Goal: Task Accomplishment & Management: Use online tool/utility

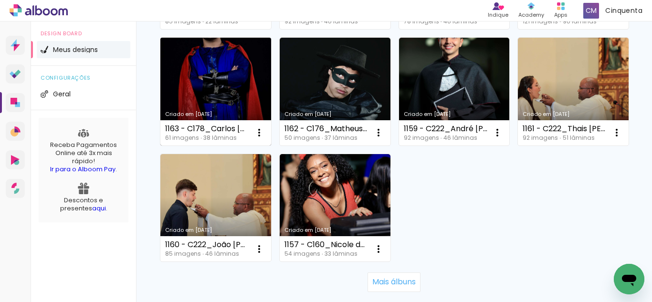
scroll to position [668, 0]
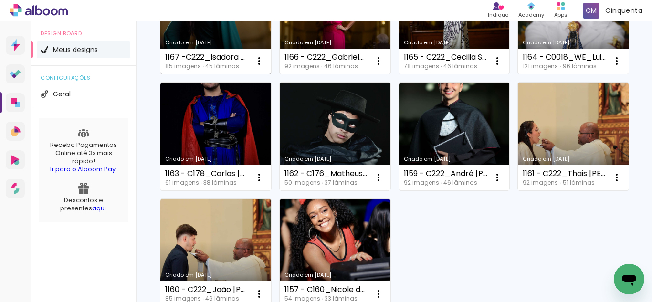
scroll to position [621, 0]
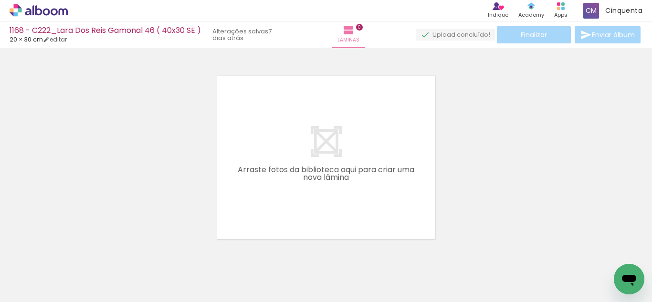
scroll to position [0, 1539]
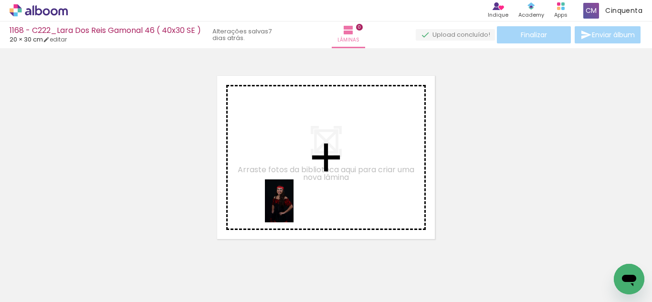
drag, startPoint x: 284, startPoint y: 272, endPoint x: 294, endPoint y: 208, distance: 64.2
click at [294, 208] on quentale-workspace at bounding box center [326, 151] width 652 height 302
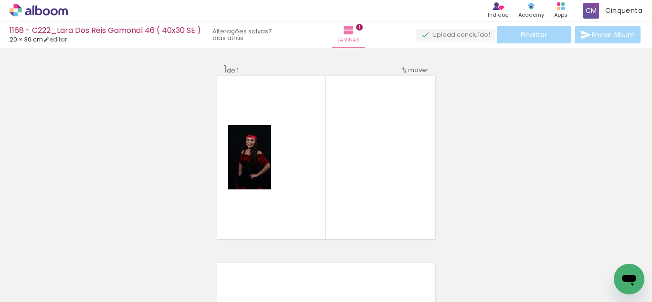
scroll to position [12, 0]
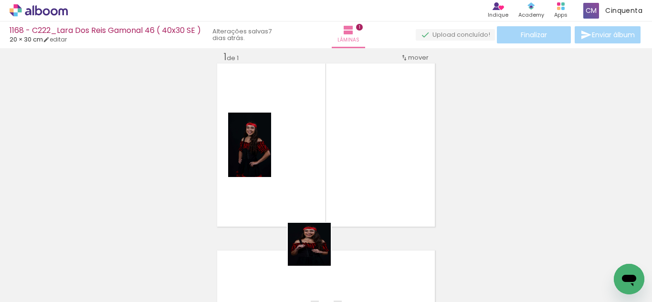
drag, startPoint x: 315, startPoint y: 272, endPoint x: 315, endPoint y: 226, distance: 45.4
click at [307, 190] on quentale-workspace at bounding box center [326, 151] width 652 height 302
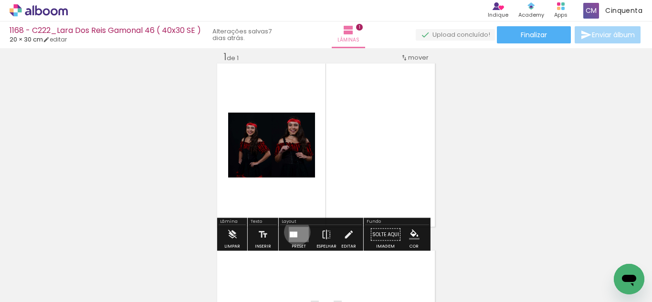
click at [295, 232] on div at bounding box center [296, 235] width 4 height 6
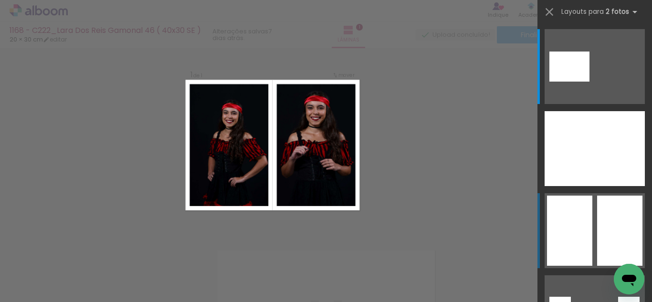
scroll to position [12, 0]
drag, startPoint x: 579, startPoint y: 233, endPoint x: 584, endPoint y: 238, distance: 6.8
click at [570, 82] on div at bounding box center [559, 67] width 20 height 30
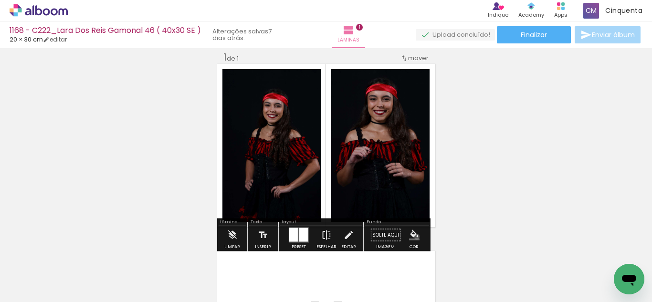
click at [413, 237] on iron-icon "color picker" at bounding box center [414, 235] width 11 height 11
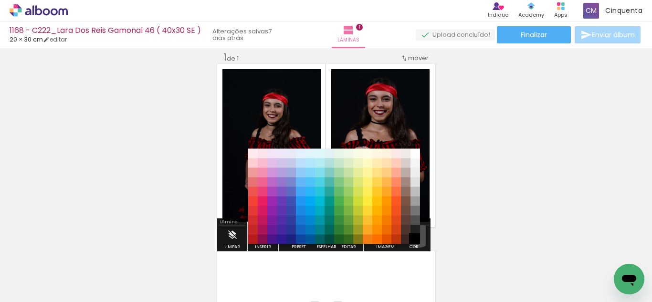
click at [415, 235] on paper-item "#000000" at bounding box center [416, 240] width 10 height 10
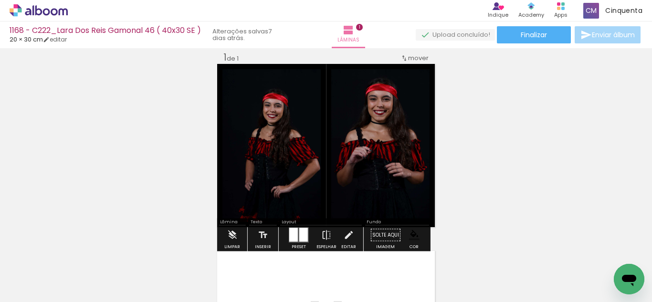
click at [410, 233] on iron-icon "color picker" at bounding box center [414, 235] width 11 height 11
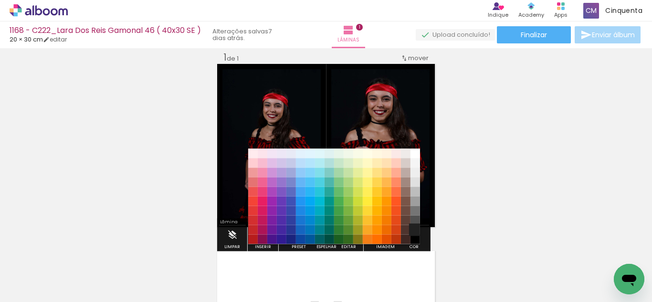
click at [412, 230] on paper-item "#212121" at bounding box center [416, 230] width 10 height 10
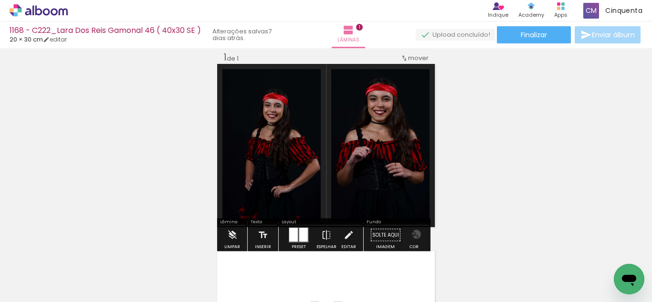
click at [413, 234] on iron-icon "color picker" at bounding box center [414, 235] width 11 height 11
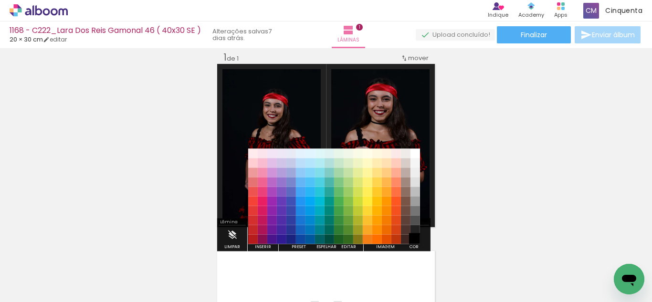
click at [415, 242] on paper-item "#000000" at bounding box center [416, 240] width 10 height 10
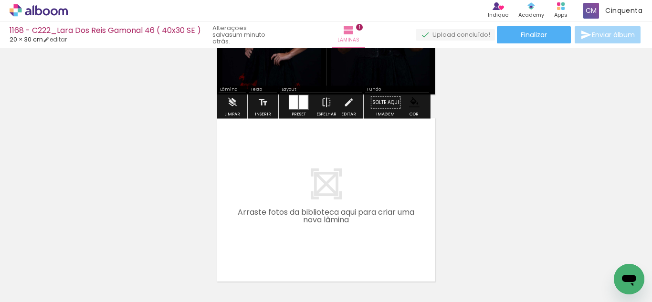
scroll to position [155, 0]
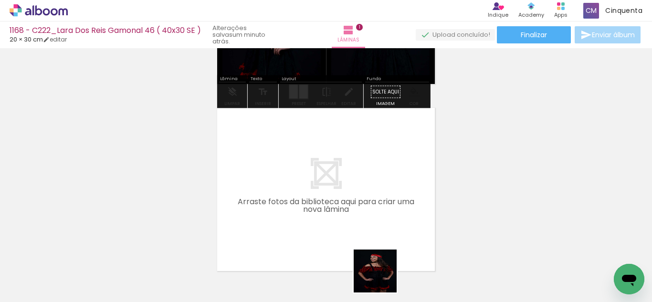
drag, startPoint x: 383, startPoint y: 282, endPoint x: 359, endPoint y: 248, distance: 41.6
click at [318, 208] on quentale-workspace at bounding box center [326, 151] width 652 height 302
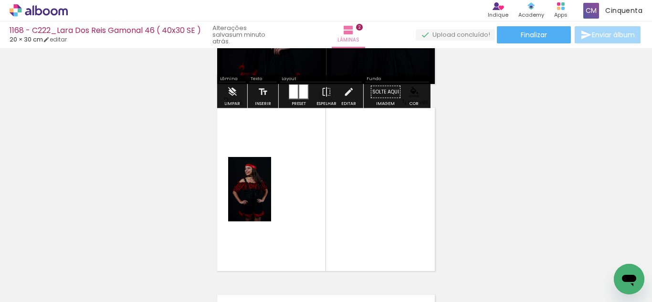
scroll to position [200, 0]
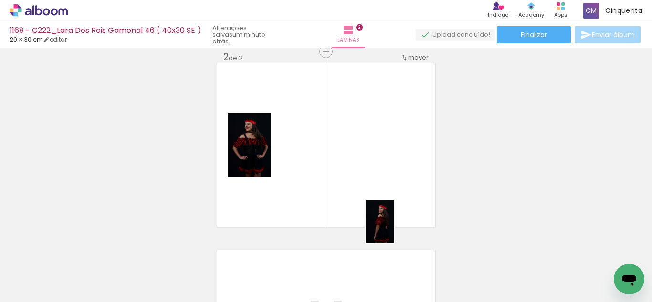
drag, startPoint x: 409, startPoint y: 272, endPoint x: 329, endPoint y: 226, distance: 91.7
click at [356, 189] on quentale-workspace at bounding box center [326, 151] width 652 height 302
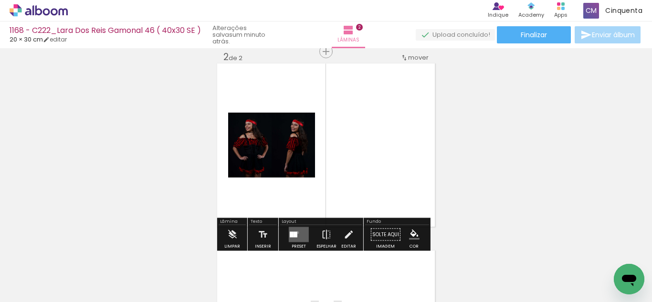
click at [296, 232] on quentale-layouter at bounding box center [299, 234] width 20 height 15
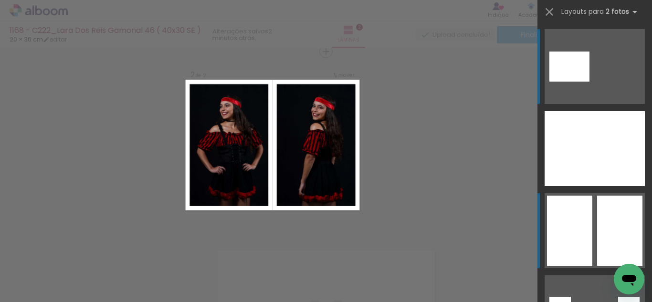
click at [590, 82] on div at bounding box center [580, 67] width 20 height 30
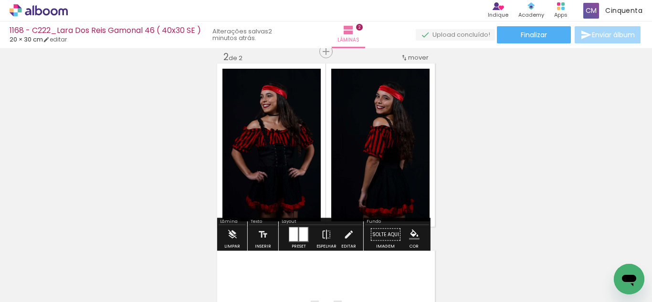
click at [409, 236] on iron-icon "color picker" at bounding box center [414, 235] width 11 height 11
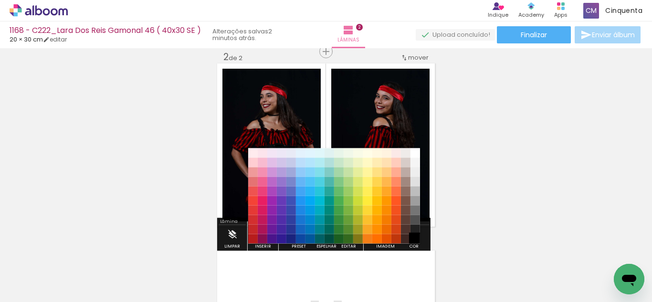
click at [415, 234] on paper-item "#000000" at bounding box center [416, 239] width 10 height 10
click at [412, 231] on paper-item "#212121" at bounding box center [416, 230] width 10 height 10
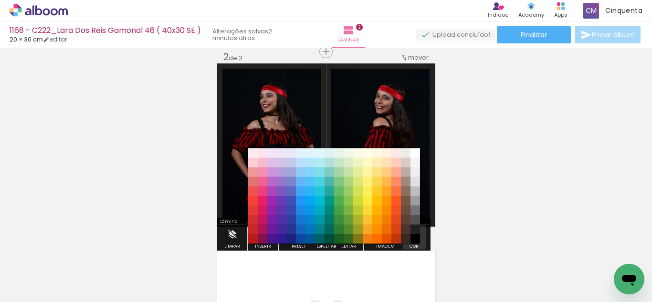
click at [412, 234] on iron-icon "color picker" at bounding box center [414, 235] width 11 height 11
click at [415, 238] on paper-item "#000000" at bounding box center [416, 239] width 10 height 10
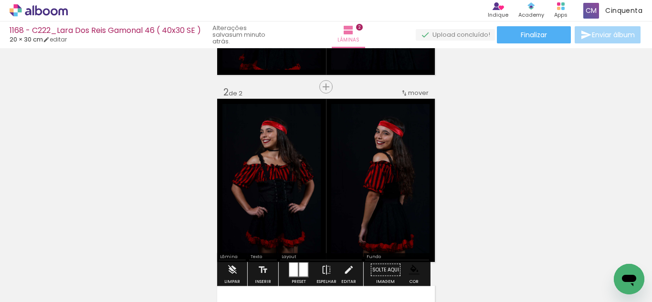
scroll to position [152, 0]
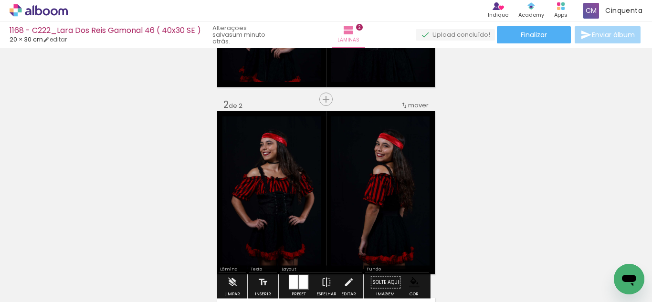
click at [40, 275] on input "Todas as fotos" at bounding box center [27, 273] width 36 height 8
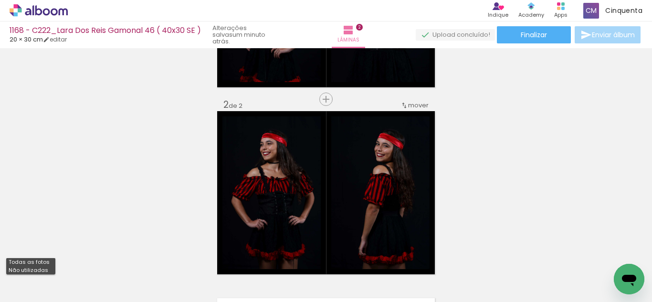
click at [0, 0] on slot "Não utilizadas" at bounding box center [0, 0] width 0 height 0
type input "Não utilizadas"
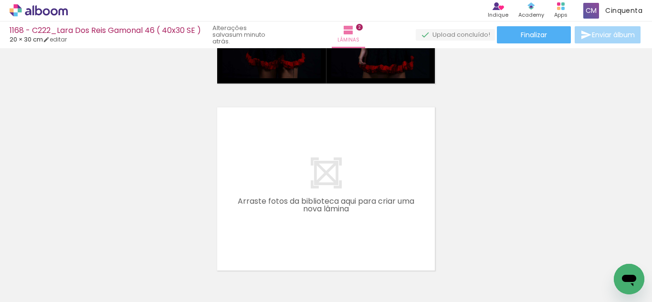
scroll to position [0, 2550]
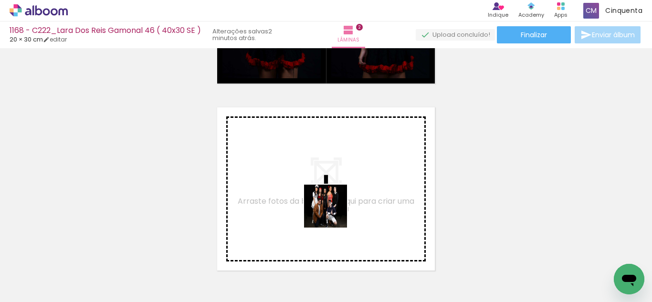
drag, startPoint x: 333, startPoint y: 213, endPoint x: 347, endPoint y: 259, distance: 47.6
click at [325, 203] on quentale-workspace at bounding box center [326, 151] width 652 height 302
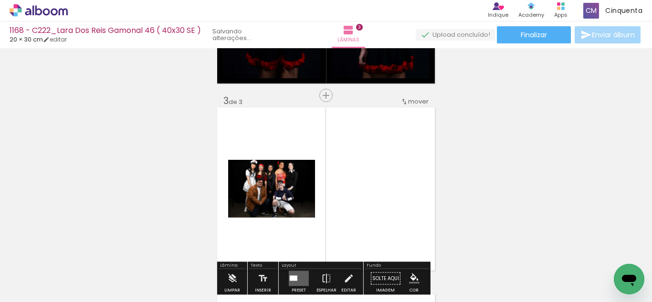
scroll to position [387, 0]
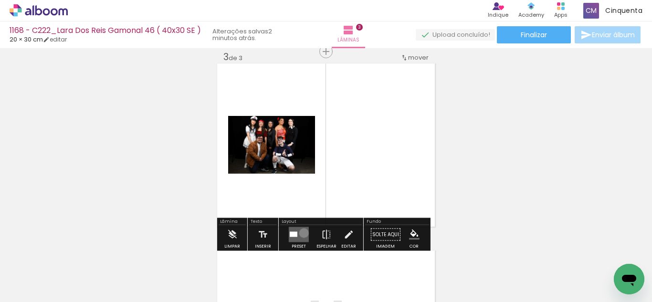
click at [302, 233] on quentale-layouter at bounding box center [299, 234] width 20 height 15
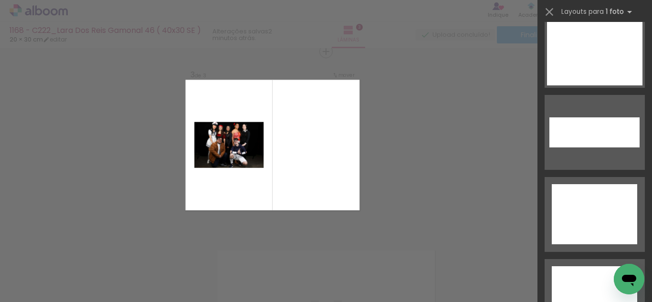
scroll to position [4529, 0]
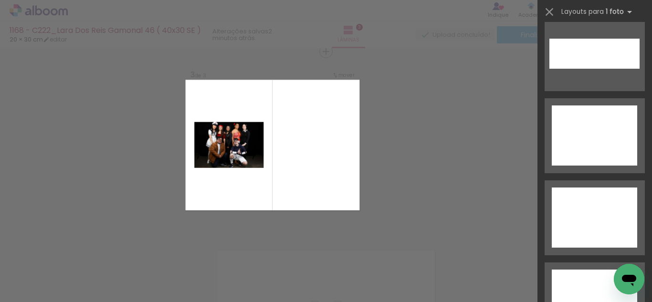
drag, startPoint x: 645, startPoint y: 39, endPoint x: 11, endPoint y: 17, distance: 633.9
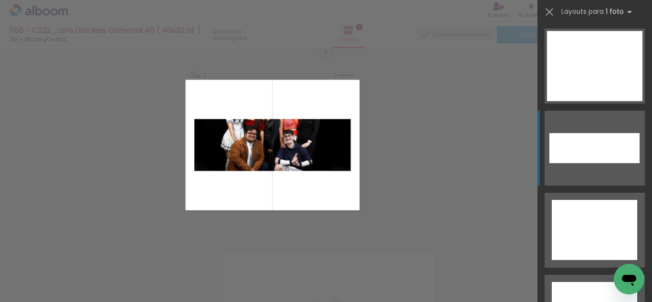
scroll to position [4434, 0]
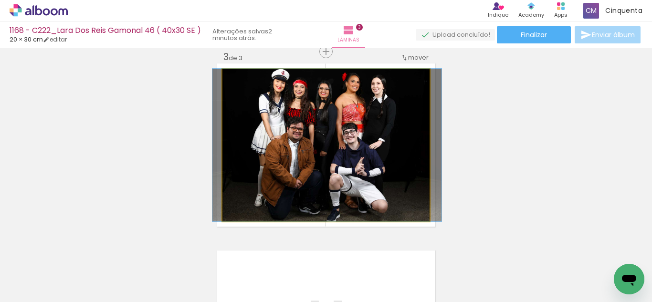
drag, startPoint x: 328, startPoint y: 170, endPoint x: 329, endPoint y: 185, distance: 14.4
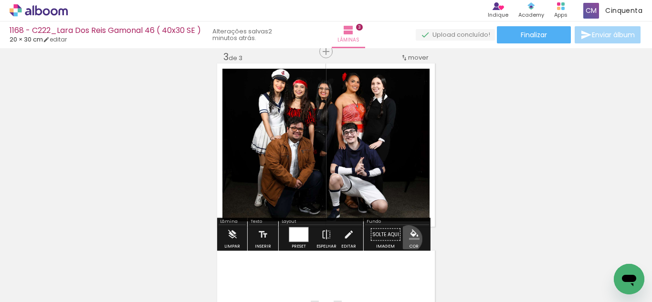
click at [405, 239] on paper-menu-button "#ffebee #ffcdd2 #ef9a9a #e57373 #ef5350 #f44336 #e53935 #d32f2f #c62828 #b71c1c…" at bounding box center [414, 235] width 18 height 18
click at [409, 236] on iron-icon "color picker" at bounding box center [414, 235] width 11 height 11
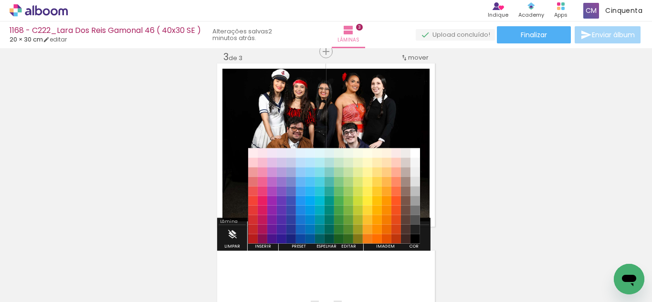
click at [410, 225] on paper-item "#4e342e" at bounding box center [406, 230] width 10 height 10
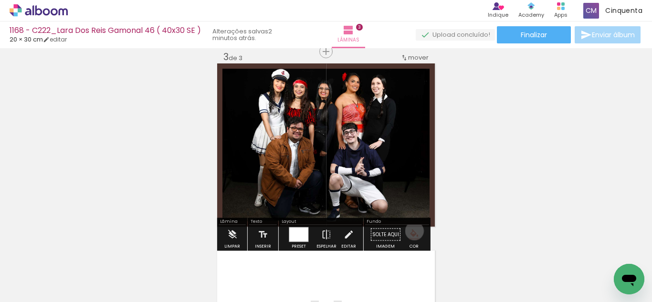
click at [412, 232] on iron-icon "color picker" at bounding box center [414, 235] width 11 height 11
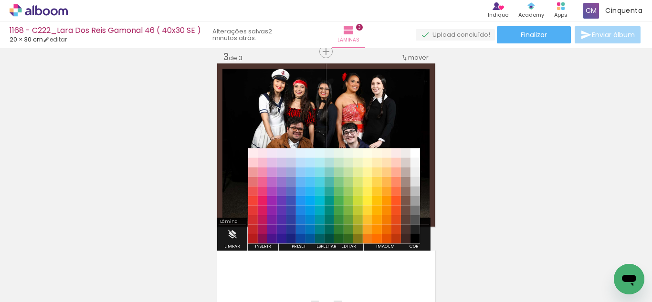
click at [414, 236] on paper-item "#000000" at bounding box center [416, 239] width 10 height 10
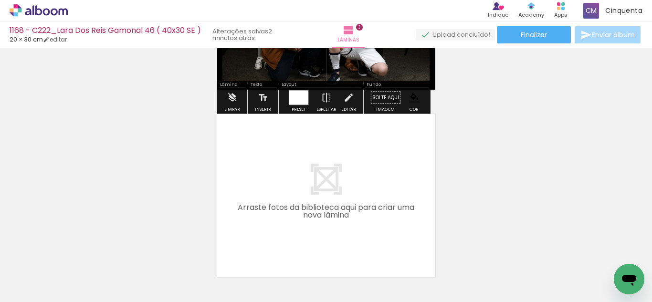
scroll to position [530, 0]
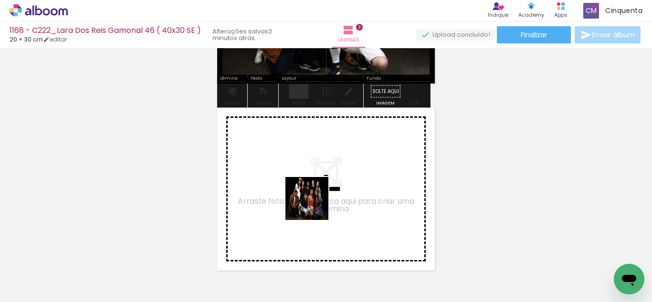
drag, startPoint x: 319, startPoint y: 267, endPoint x: 314, endPoint y: 205, distance: 61.8
click at [314, 205] on quentale-workspace at bounding box center [326, 151] width 652 height 302
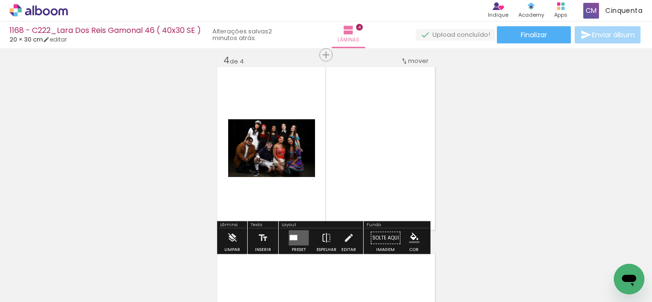
scroll to position [574, 0]
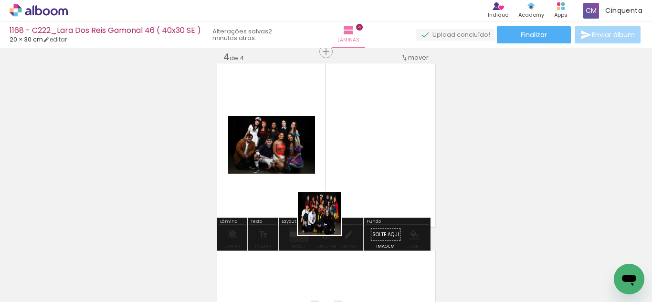
drag, startPoint x: 350, startPoint y: 277, endPoint x: 322, endPoint y: 212, distance: 70.3
click at [322, 212] on quentale-workspace at bounding box center [326, 151] width 652 height 302
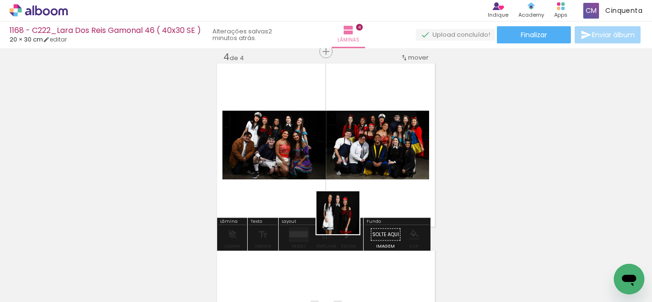
drag, startPoint x: 351, startPoint y: 278, endPoint x: 325, endPoint y: 223, distance: 61.5
click at [332, 183] on quentale-workspace at bounding box center [326, 151] width 652 height 302
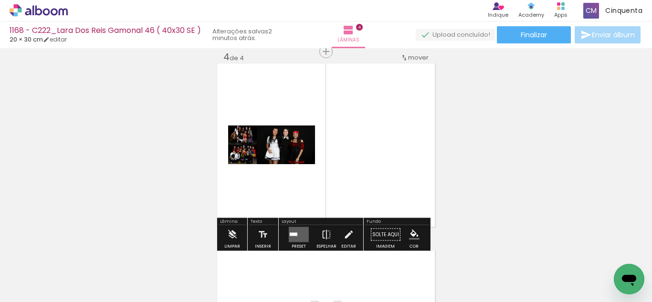
click at [299, 227] on quentale-layouter at bounding box center [299, 234] width 20 height 15
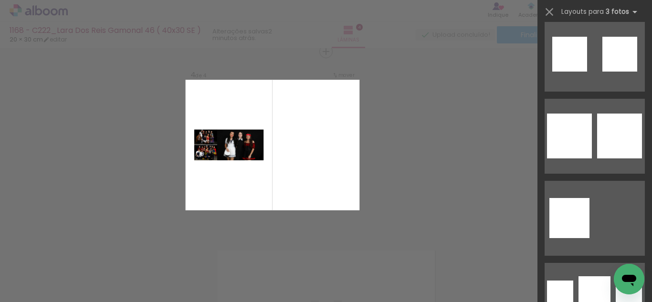
scroll to position [17620, 0]
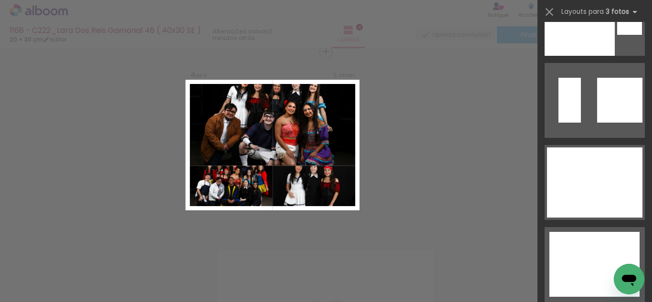
drag, startPoint x: 565, startPoint y: 190, endPoint x: 569, endPoint y: 194, distance: 5.8
click at [566, 232] on div at bounding box center [594, 242] width 90 height 21
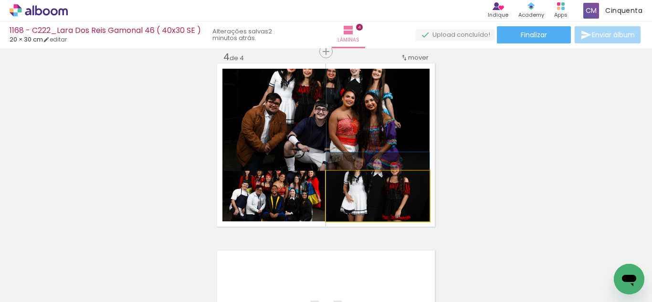
drag, startPoint x: 370, startPoint y: 205, endPoint x: 331, endPoint y: 144, distance: 72.1
click at [0, 0] on slot at bounding box center [0, 0] width 0 height 0
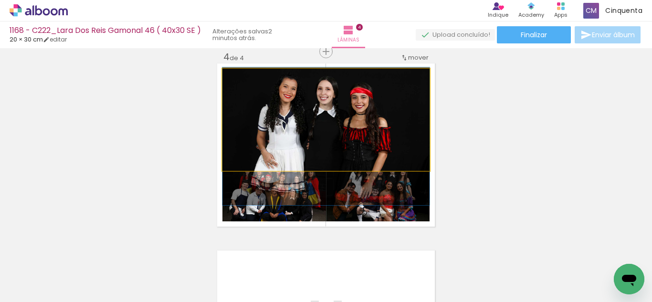
drag, startPoint x: 318, startPoint y: 116, endPoint x: 326, endPoint y: 133, distance: 18.8
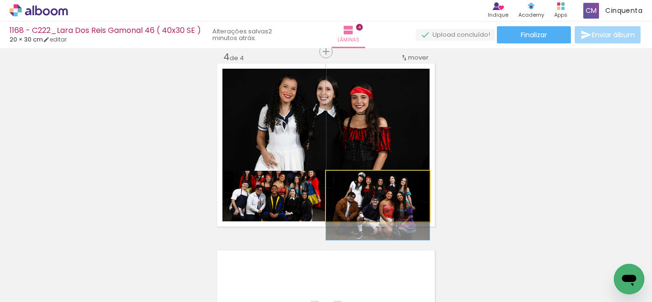
drag, startPoint x: 408, startPoint y: 209, endPoint x: 406, endPoint y: 222, distance: 13.0
click at [406, 222] on quentale-layouter at bounding box center [326, 144] width 218 height 163
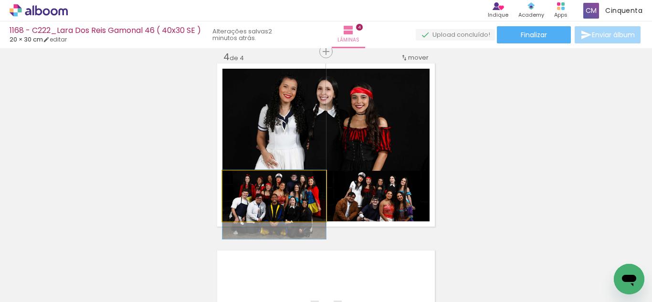
drag, startPoint x: 271, startPoint y: 195, endPoint x: 275, endPoint y: 203, distance: 9.8
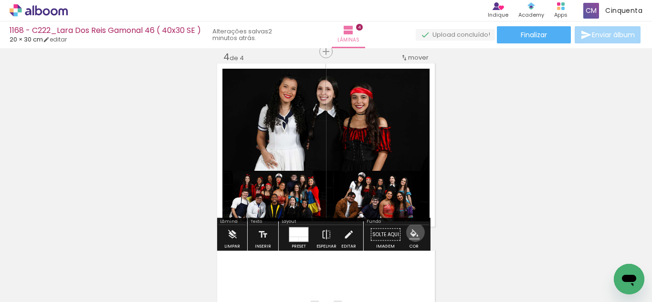
click at [412, 232] on iron-icon "color picker" at bounding box center [414, 235] width 11 height 11
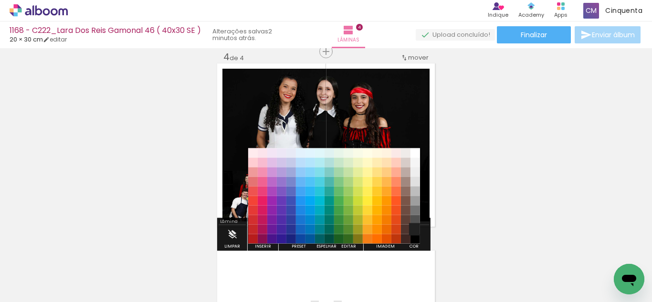
click at [414, 229] on paper-item "#212121" at bounding box center [416, 230] width 10 height 10
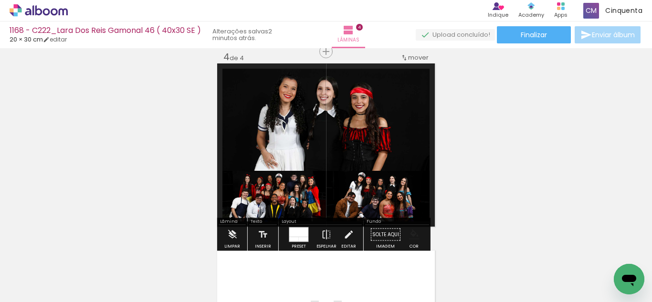
click at [409, 239] on iron-icon "color picker" at bounding box center [414, 235] width 11 height 11
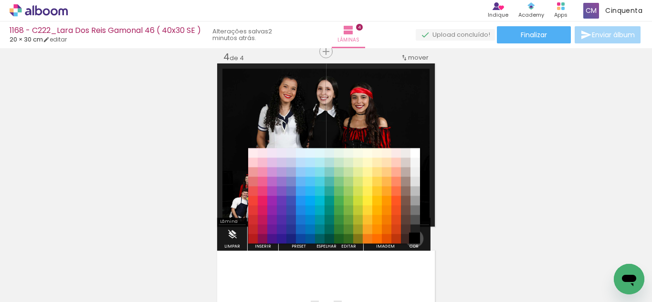
click at [411, 239] on paper-item "#000000" at bounding box center [416, 239] width 10 height 10
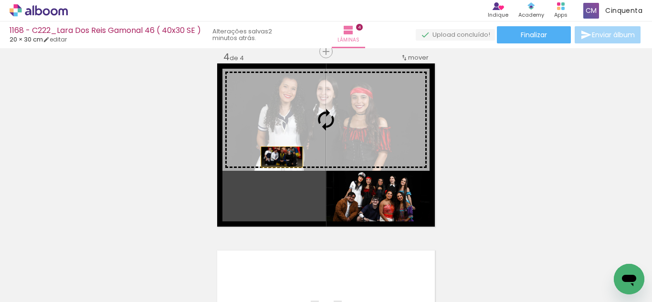
drag, startPoint x: 260, startPoint y: 207, endPoint x: 278, endPoint y: 148, distance: 61.5
click at [0, 0] on slot at bounding box center [0, 0] width 0 height 0
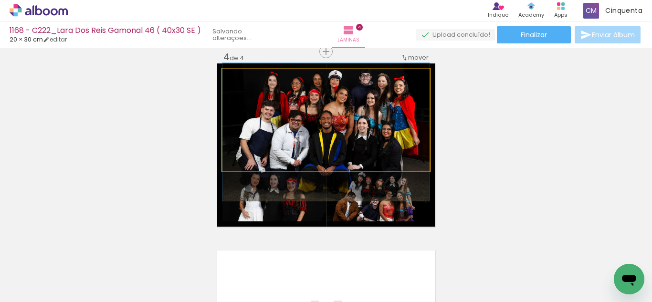
drag, startPoint x: 338, startPoint y: 143, endPoint x: 340, endPoint y: 156, distance: 12.6
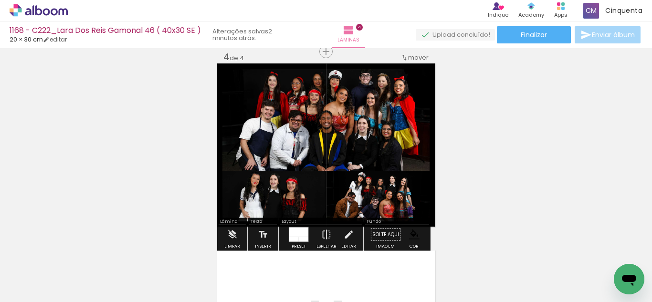
click at [310, 152] on quentale-photo at bounding box center [325, 120] width 207 height 102
click at [310, 151] on quentale-photo at bounding box center [325, 120] width 207 height 102
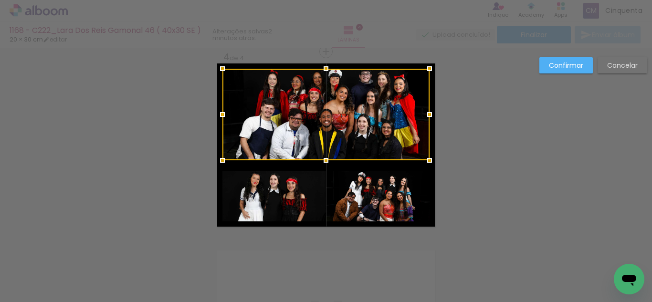
drag, startPoint x: 321, startPoint y: 169, endPoint x: 324, endPoint y: 158, distance: 10.9
click at [324, 158] on div at bounding box center [326, 160] width 19 height 19
click at [289, 189] on quentale-photo at bounding box center [274, 196] width 104 height 51
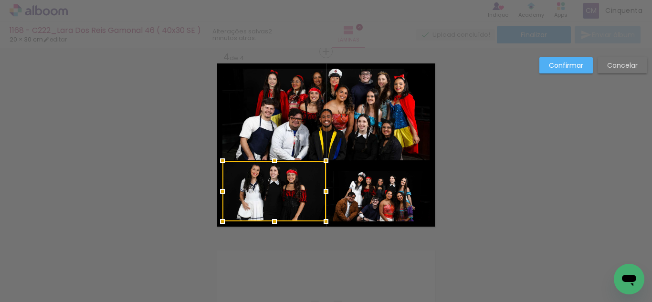
drag, startPoint x: 273, startPoint y: 170, endPoint x: 272, endPoint y: 160, distance: 10.1
click at [272, 160] on div at bounding box center [274, 160] width 19 height 19
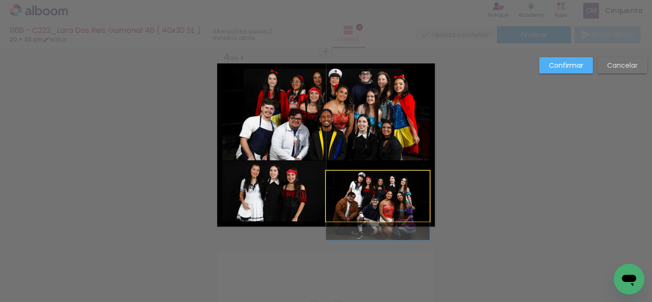
click at [346, 190] on quentale-photo at bounding box center [378, 196] width 104 height 51
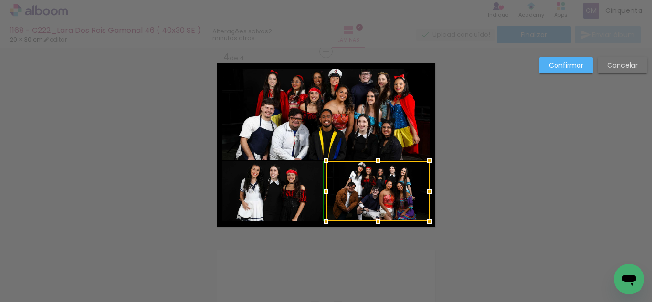
drag, startPoint x: 371, startPoint y: 171, endPoint x: 371, endPoint y: 160, distance: 10.5
click at [371, 160] on div at bounding box center [378, 160] width 19 height 19
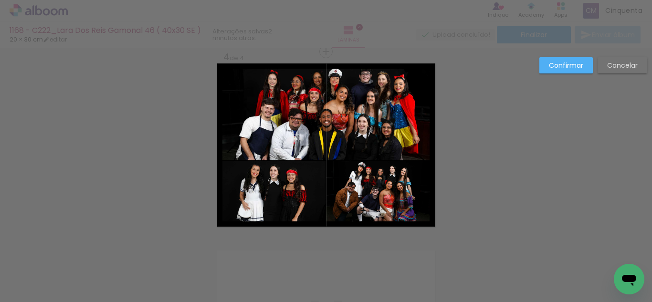
click at [0, 0] on slot "Confirmar" at bounding box center [0, 0] width 0 height 0
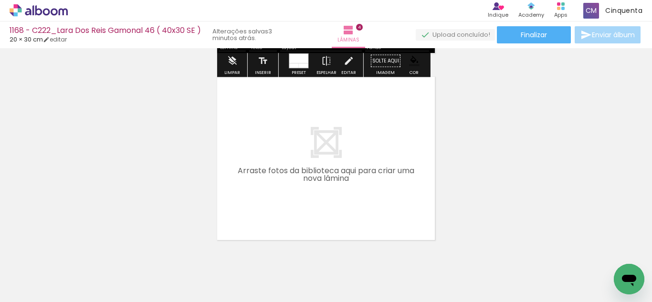
scroll to position [765, 0]
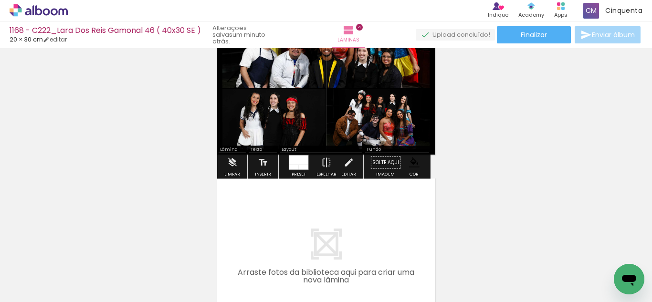
scroll to position [717, 0]
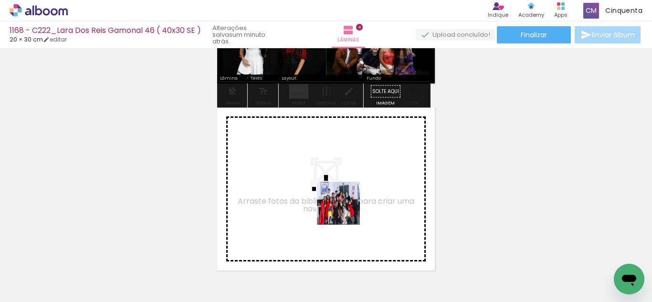
drag, startPoint x: 357, startPoint y: 271, endPoint x: 341, endPoint y: 203, distance: 69.5
click at [341, 203] on quentale-workspace at bounding box center [326, 151] width 652 height 302
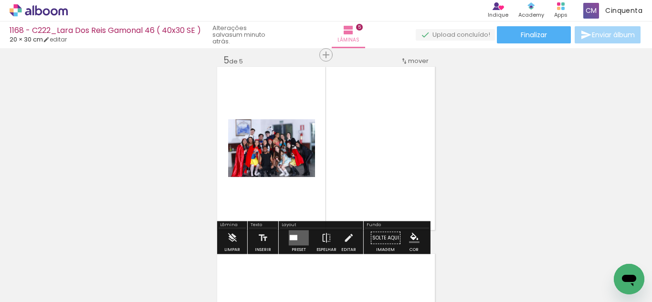
scroll to position [761, 0]
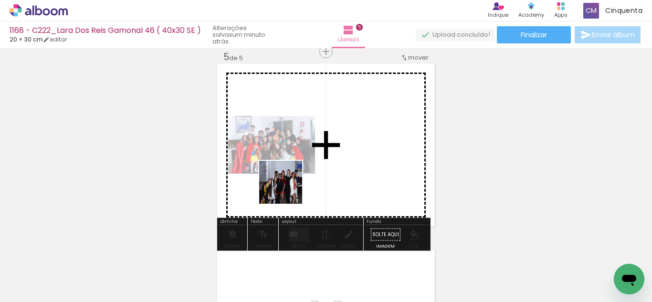
drag, startPoint x: 296, startPoint y: 269, endPoint x: 301, endPoint y: 266, distance: 6.2
click at [288, 189] on quentale-workspace at bounding box center [326, 151] width 652 height 302
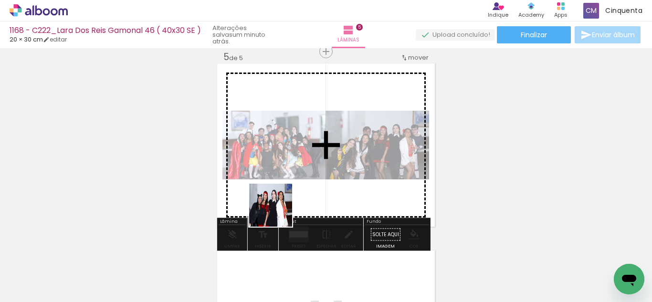
drag, startPoint x: 263, startPoint y: 275, endPoint x: 282, endPoint y: 198, distance: 78.7
click at [282, 198] on quentale-workspace at bounding box center [326, 151] width 652 height 302
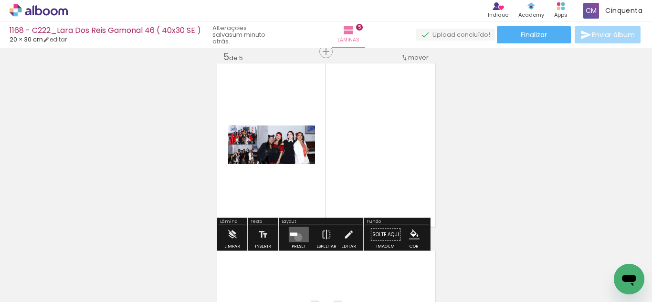
click at [296, 237] on quentale-layouter at bounding box center [299, 234] width 20 height 15
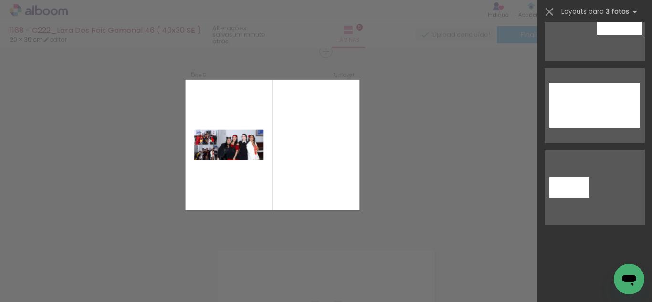
scroll to position [17620, 0]
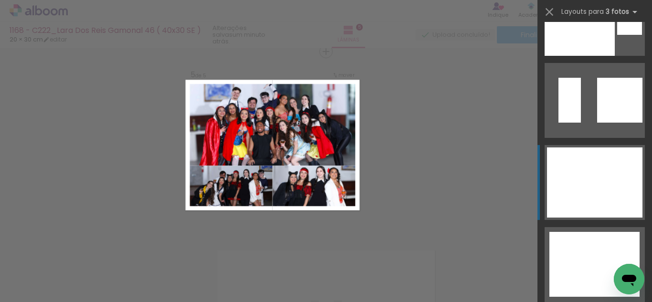
click at [579, 232] on div at bounding box center [594, 242] width 90 height 21
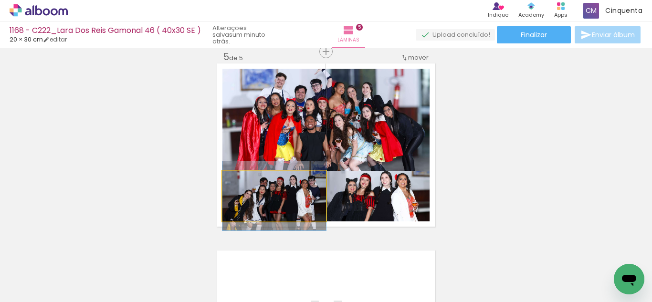
click at [295, 196] on quentale-photo at bounding box center [274, 196] width 104 height 51
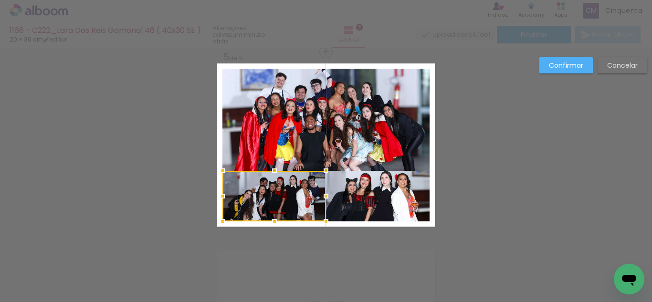
click at [324, 153] on quentale-photo at bounding box center [325, 120] width 207 height 102
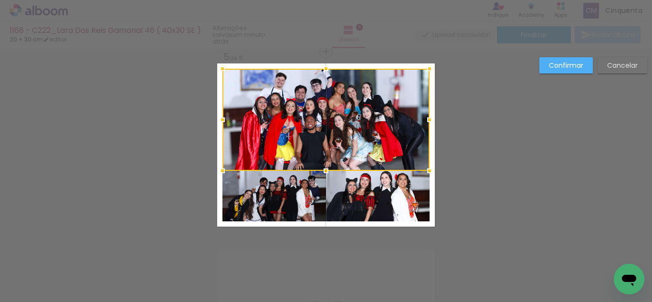
click at [324, 153] on div at bounding box center [325, 120] width 207 height 102
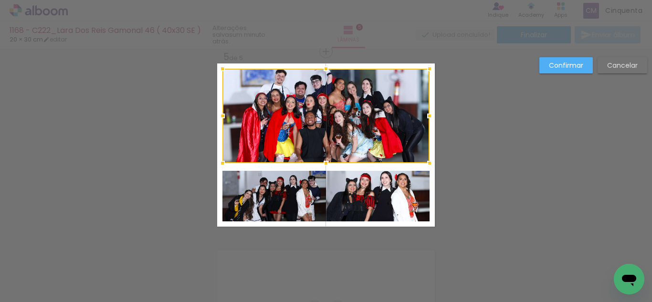
drag, startPoint x: 319, startPoint y: 170, endPoint x: 321, endPoint y: 163, distance: 7.4
click at [321, 163] on div at bounding box center [326, 163] width 19 height 19
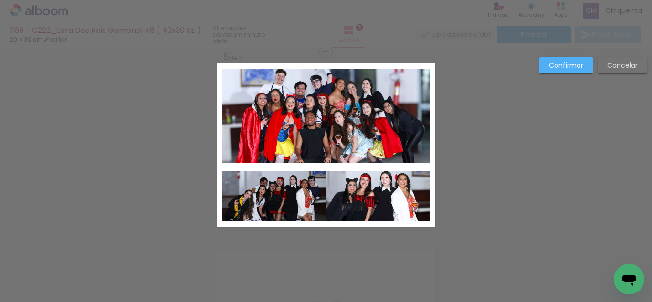
click at [294, 195] on quentale-photo at bounding box center [274, 196] width 104 height 51
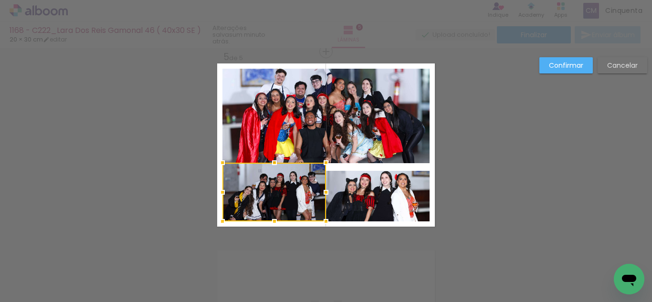
drag, startPoint x: 270, startPoint y: 173, endPoint x: 271, endPoint y: 165, distance: 8.1
click at [271, 165] on div at bounding box center [274, 162] width 19 height 19
click at [406, 193] on quentale-photo at bounding box center [378, 196] width 104 height 51
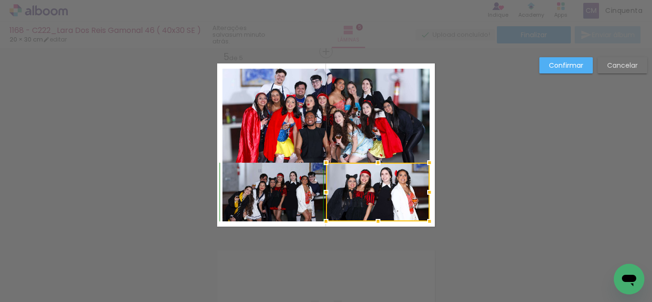
click at [378, 168] on div at bounding box center [378, 162] width 19 height 19
click at [0, 0] on slot "Confirmar" at bounding box center [0, 0] width 0 height 0
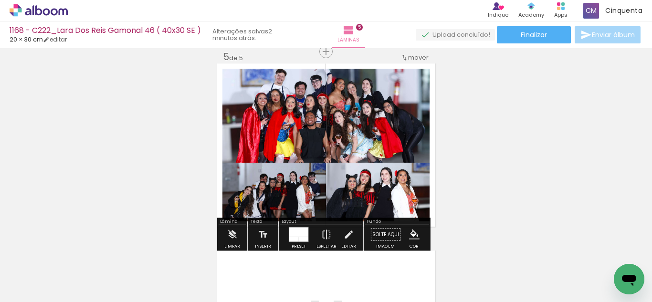
click at [412, 234] on iron-icon "color picker" at bounding box center [414, 235] width 11 height 11
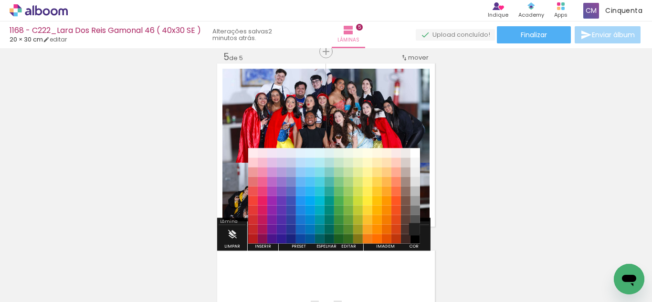
click at [412, 230] on paper-item "#212121" at bounding box center [416, 230] width 10 height 10
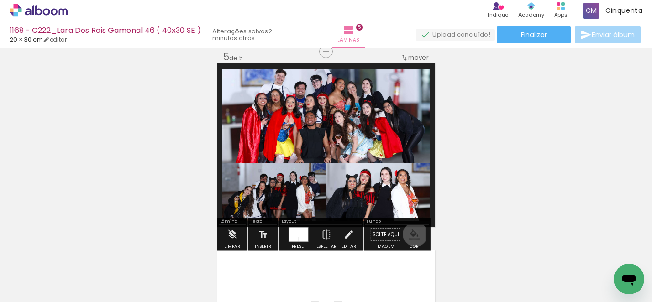
click at [412, 234] on iron-icon "color picker" at bounding box center [414, 235] width 11 height 11
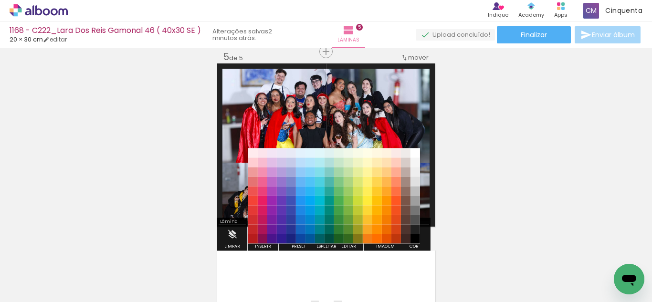
click at [415, 240] on paper-item "#000000" at bounding box center [416, 239] width 10 height 10
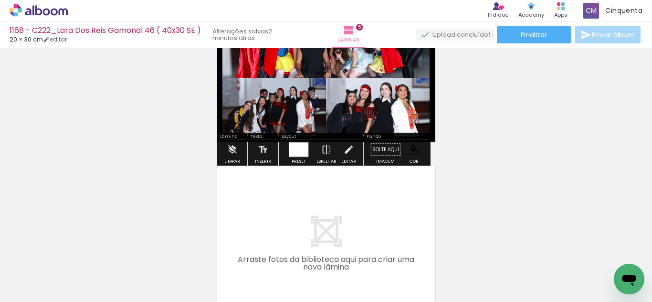
scroll to position [856, 0]
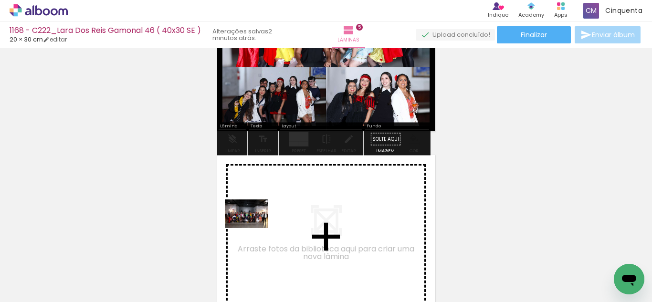
drag, startPoint x: 185, startPoint y: 278, endPoint x: 256, endPoint y: 226, distance: 88.1
click at [256, 226] on quentale-workspace at bounding box center [326, 151] width 652 height 302
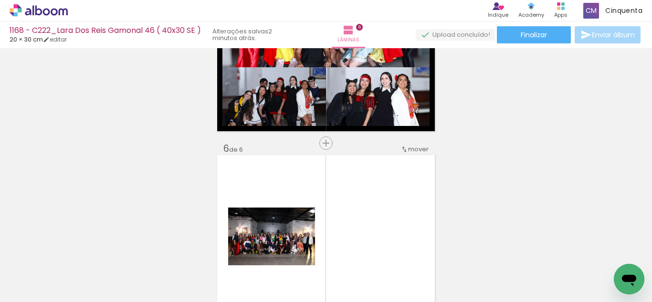
scroll to position [948, 0]
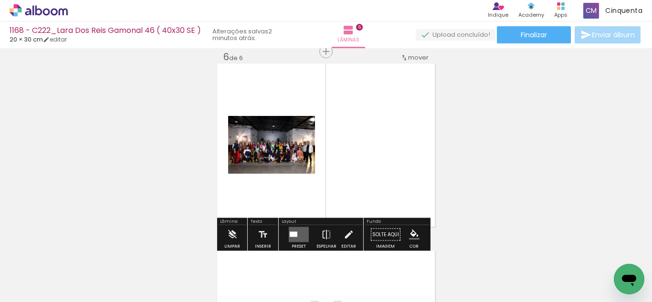
drag, startPoint x: 291, startPoint y: 238, endPoint x: 328, endPoint y: 229, distance: 38.0
click at [292, 238] on quentale-layouter at bounding box center [299, 234] width 20 height 15
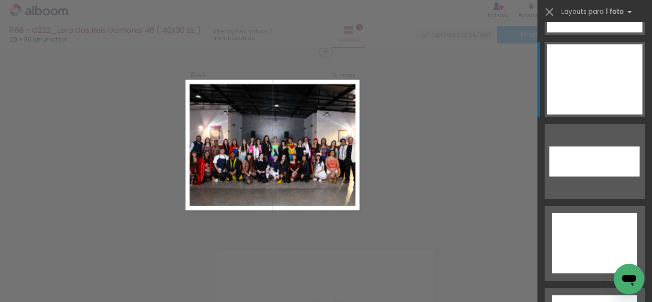
scroll to position [4373, 0]
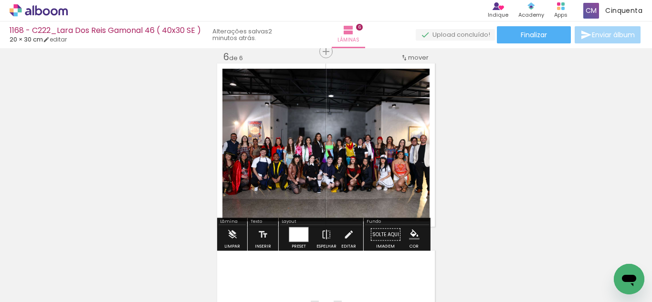
click at [411, 227] on paper-menu-button "#ffebee #ffcdd2 #ef9a9a #e57373 #ef5350 #f44336 #e53935 #d32f2f #c62828 #b71c1c…" at bounding box center [414, 235] width 18 height 18
click at [412, 232] on iron-icon "color picker" at bounding box center [414, 235] width 11 height 11
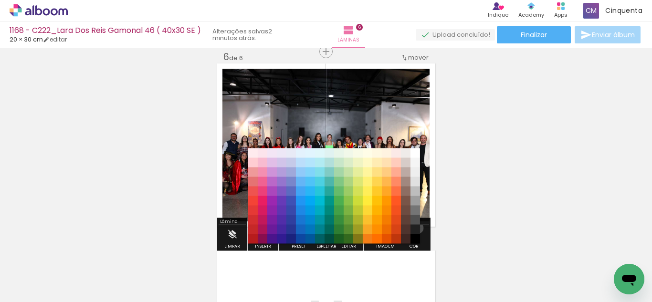
click at [414, 228] on paper-item "#212121" at bounding box center [416, 230] width 10 height 10
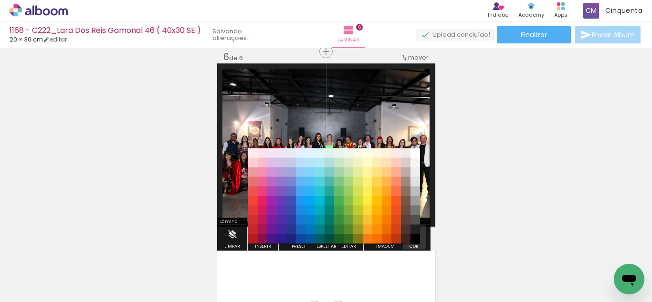
click at [413, 234] on iron-icon "color picker" at bounding box center [414, 235] width 11 height 11
click at [416, 237] on paper-item "#000000" at bounding box center [416, 239] width 10 height 10
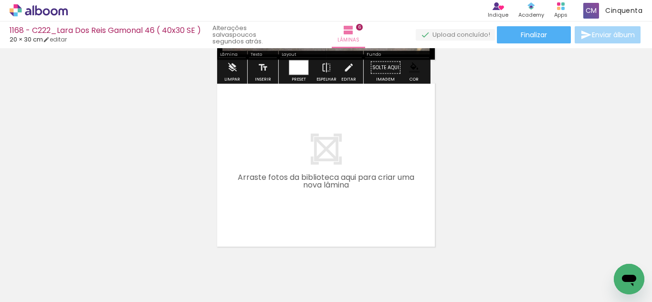
scroll to position [1139, 0]
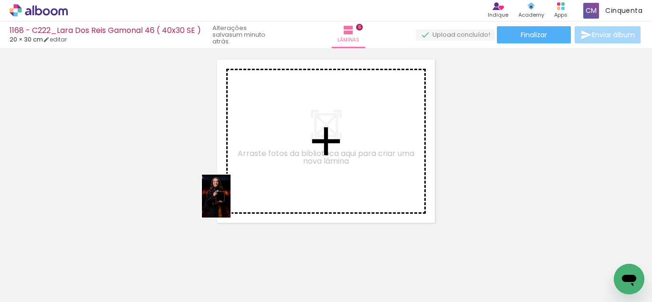
drag, startPoint x: 153, startPoint y: 283, endPoint x: 231, endPoint y: 203, distance: 111.1
click at [231, 203] on quentale-workspace at bounding box center [326, 151] width 652 height 302
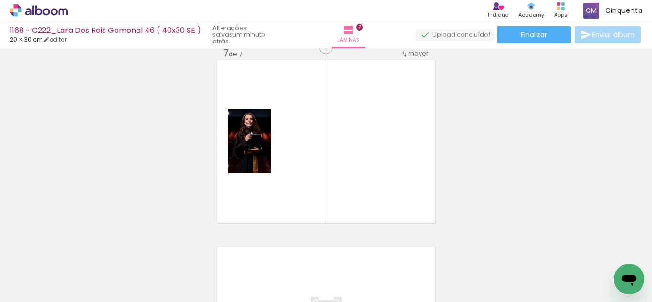
scroll to position [1135, 0]
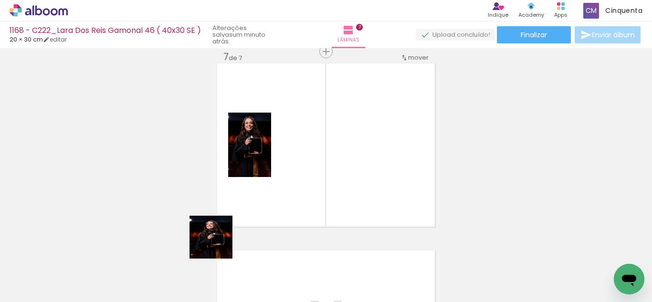
drag, startPoint x: 148, startPoint y: 275, endPoint x: 264, endPoint y: 236, distance: 123.2
click at [317, 162] on quentale-workspace at bounding box center [326, 151] width 652 height 302
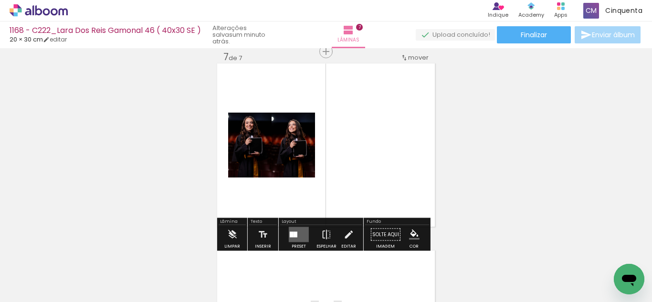
click at [293, 231] on quentale-layouter at bounding box center [299, 234] width 20 height 15
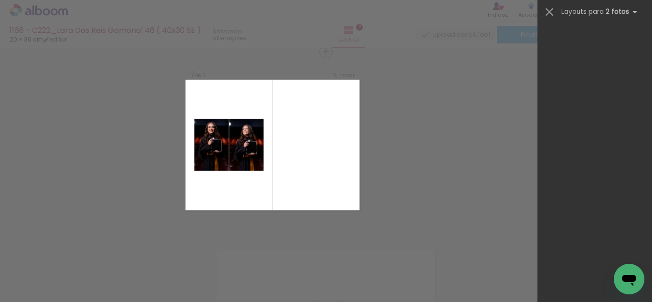
scroll to position [0, 0]
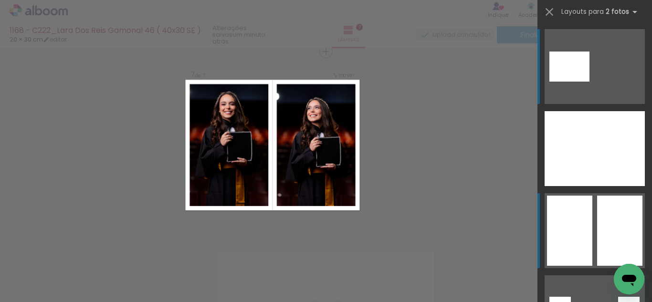
click at [574, 186] on div at bounding box center [570, 148] width 50 height 75
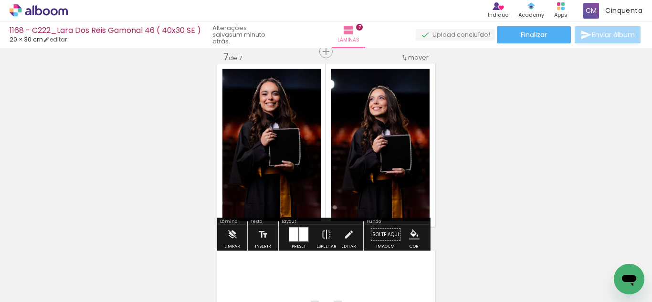
click at [409, 235] on iron-icon "color picker" at bounding box center [414, 235] width 11 height 11
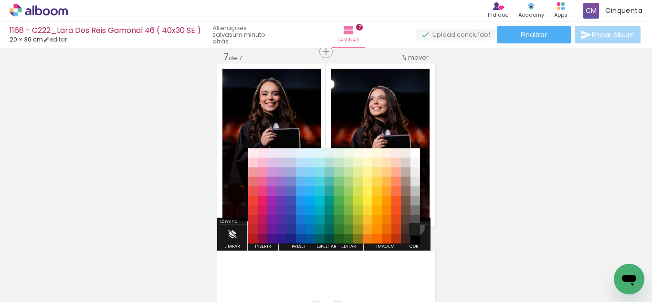
click at [412, 227] on paper-item "#212121" at bounding box center [416, 230] width 10 height 10
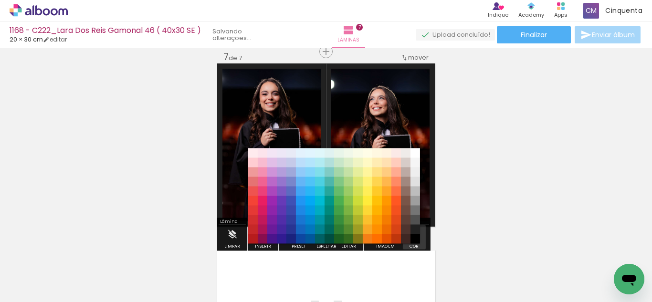
click at [412, 233] on iron-icon "color picker" at bounding box center [414, 235] width 11 height 11
click at [413, 239] on paper-item "#000000" at bounding box center [416, 239] width 10 height 10
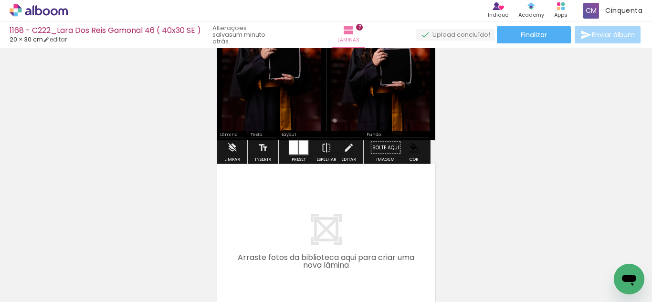
scroll to position [1231, 0]
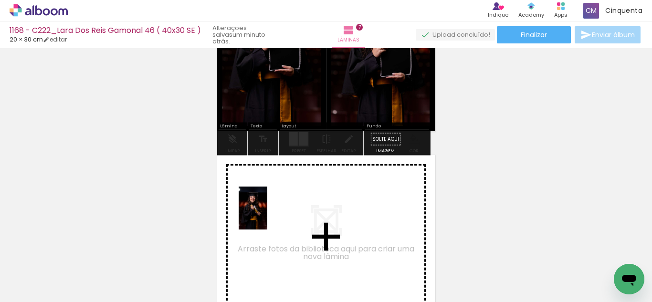
drag, startPoint x: 150, startPoint y: 266, endPoint x: 267, endPoint y: 215, distance: 127.9
click at [267, 215] on quentale-workspace at bounding box center [326, 151] width 652 height 302
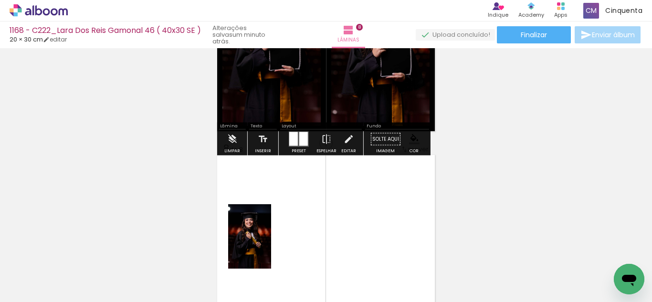
scroll to position [1322, 0]
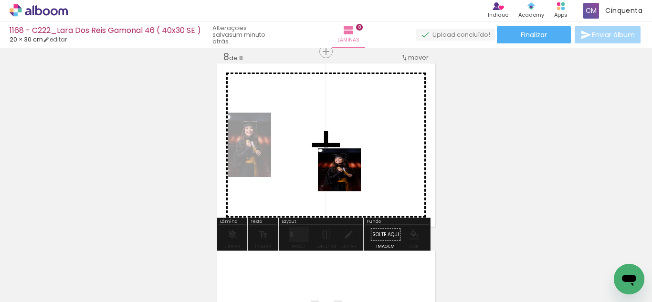
drag, startPoint x: 155, startPoint y: 273, endPoint x: 311, endPoint y: 234, distance: 160.4
click at [344, 174] on quentale-workspace at bounding box center [326, 151] width 652 height 302
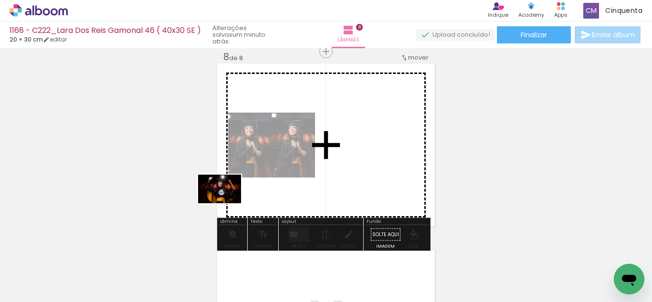
drag, startPoint x: 153, startPoint y: 272, endPoint x: 246, endPoint y: 189, distance: 124.8
click at [246, 189] on quentale-workspace at bounding box center [326, 151] width 652 height 302
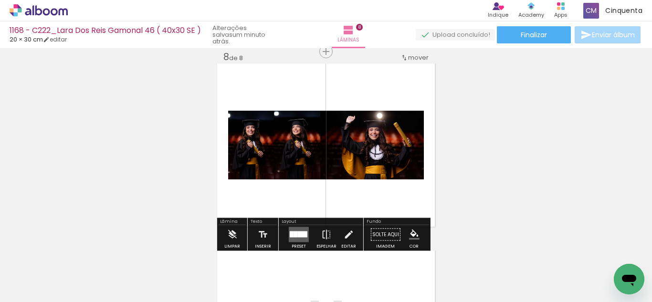
click at [293, 228] on quentale-layouter at bounding box center [299, 234] width 20 height 15
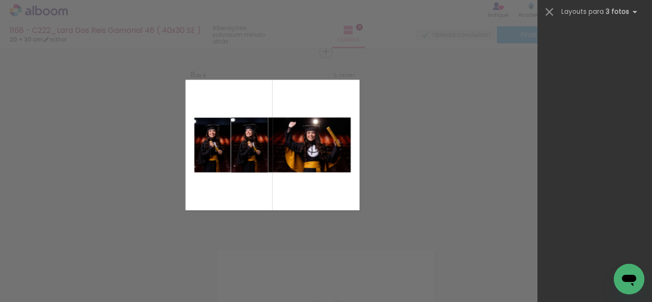
scroll to position [17620, 0]
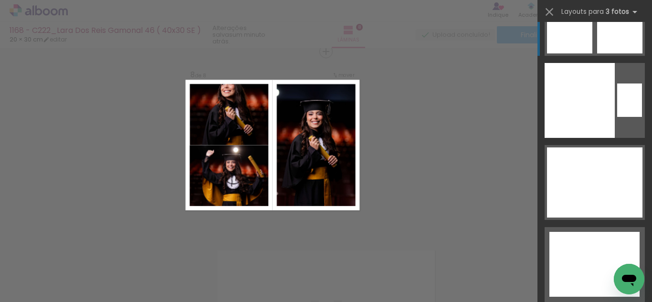
click at [592, 63] on quentale-layouter at bounding box center [595, 100] width 100 height 75
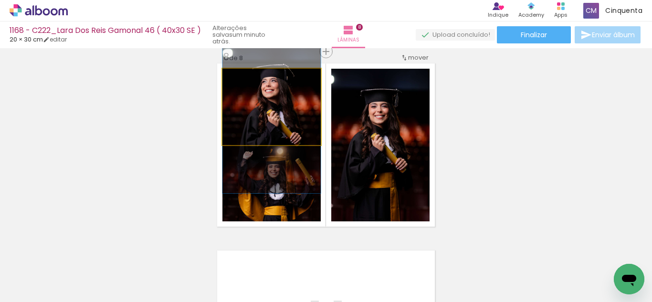
drag, startPoint x: 279, startPoint y: 130, endPoint x: 287, endPoint y: 143, distance: 15.5
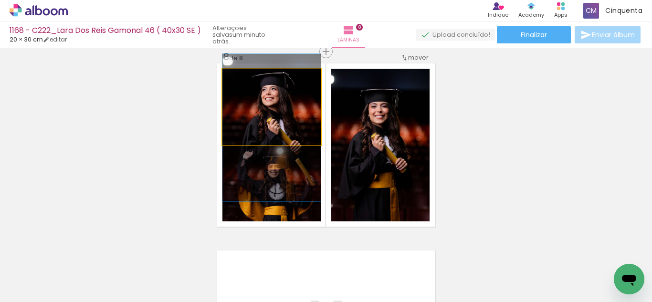
drag, startPoint x: 279, startPoint y: 115, endPoint x: 280, endPoint y: 123, distance: 8.2
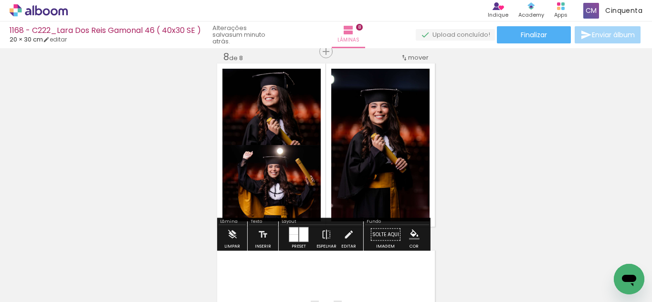
click at [405, 231] on paper-menu-button "#ffebee #ffcdd2 #ef9a9a #e57373 #ef5350 #f44336 #e53935 #d32f2f #c62828 #b71c1c…" at bounding box center [414, 235] width 18 height 18
click at [409, 232] on iron-icon "color picker" at bounding box center [414, 235] width 11 height 11
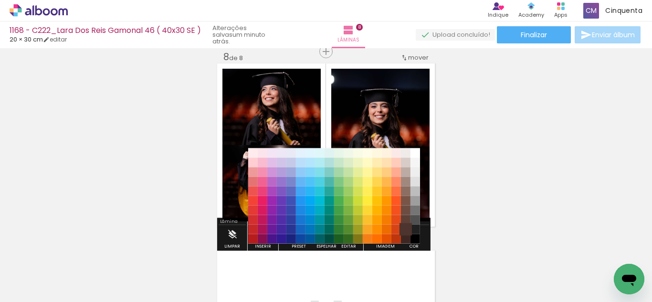
click at [411, 230] on paper-item "#4e342e" at bounding box center [406, 230] width 10 height 10
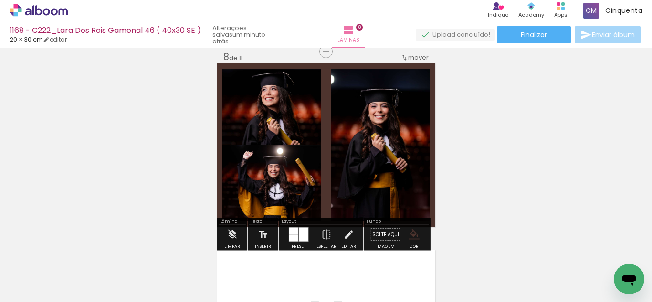
click at [409, 237] on iron-icon "color picker" at bounding box center [414, 235] width 11 height 11
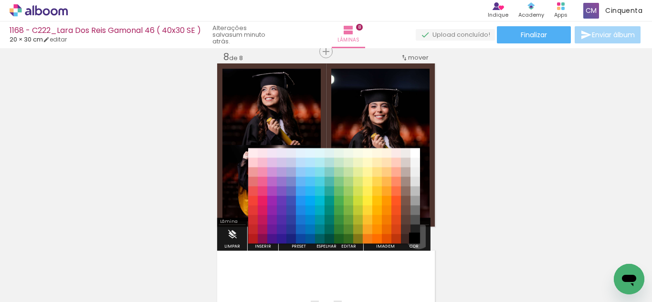
click at [415, 236] on paper-item "#000000" at bounding box center [416, 239] width 10 height 10
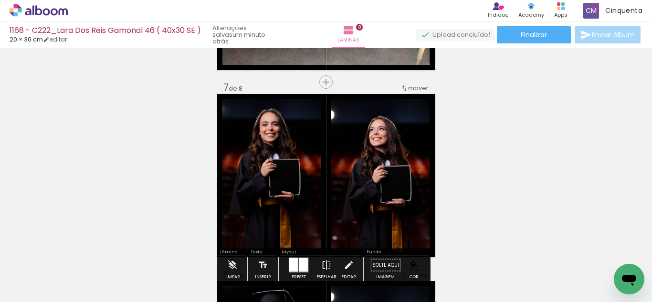
scroll to position [1131, 0]
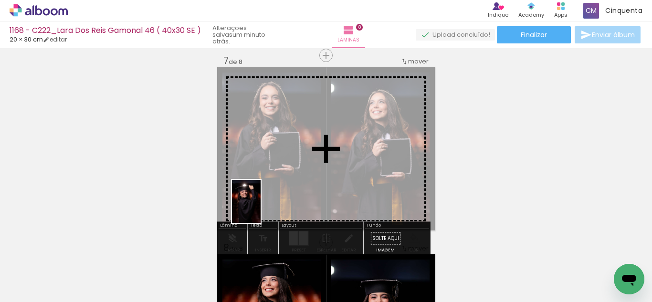
drag, startPoint x: 158, startPoint y: 278, endPoint x: 261, endPoint y: 209, distance: 124.1
click at [261, 209] on quentale-workspace at bounding box center [326, 151] width 652 height 302
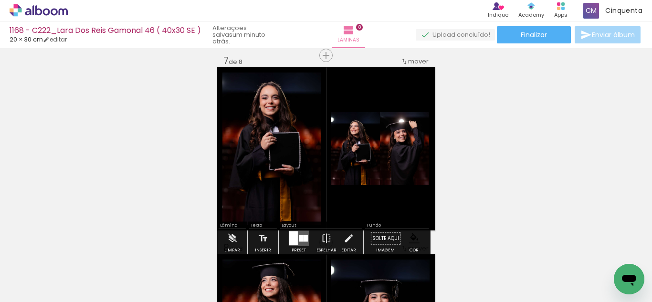
click at [290, 242] on div at bounding box center [293, 239] width 9 height 14
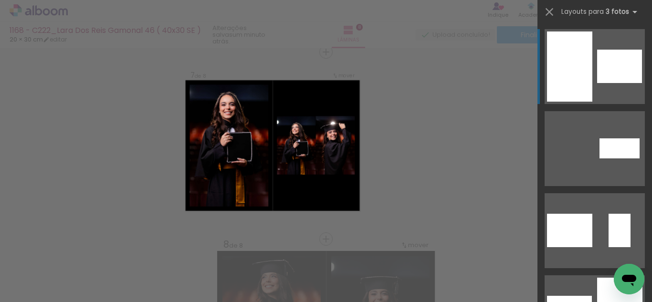
scroll to position [1135, 0]
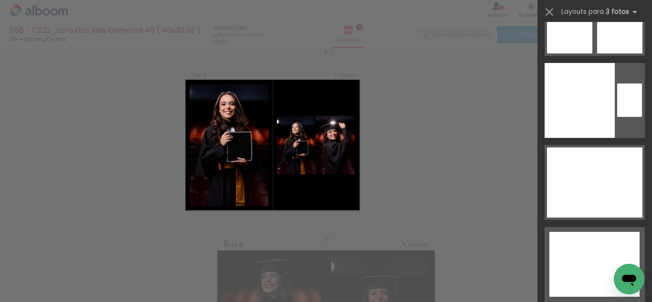
drag, startPoint x: 652, startPoint y: 35, endPoint x: 7, endPoint y: 22, distance: 645.1
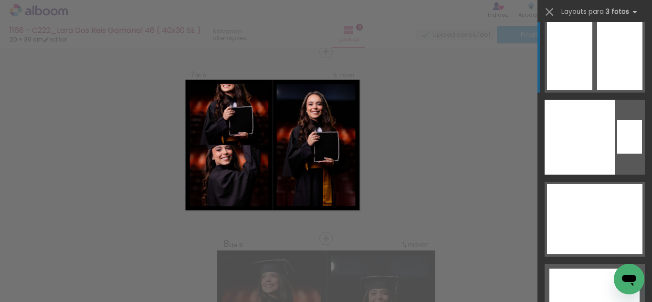
scroll to position [17525, 0]
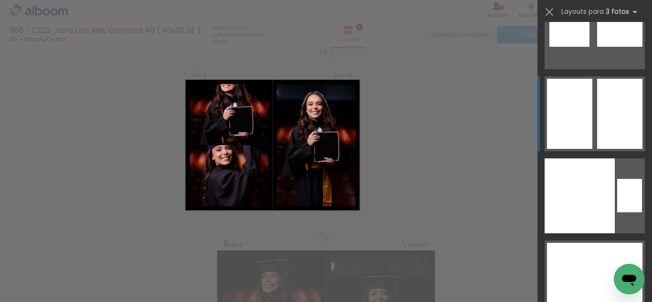
click at [595, 290] on div at bounding box center [619, 301] width 48 height 23
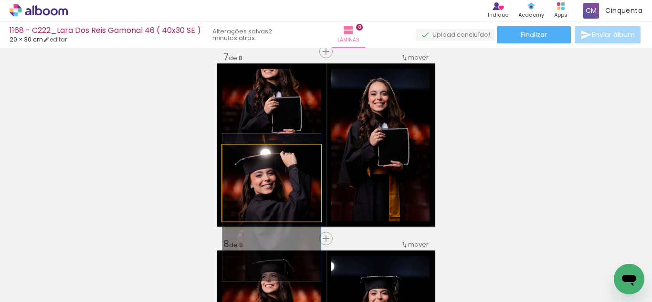
drag, startPoint x: 267, startPoint y: 170, endPoint x: 270, endPoint y: 194, distance: 24.5
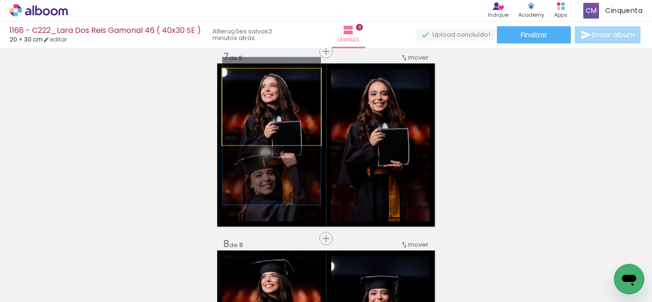
drag, startPoint x: 276, startPoint y: 116, endPoint x: 283, endPoint y: 140, distance: 25.1
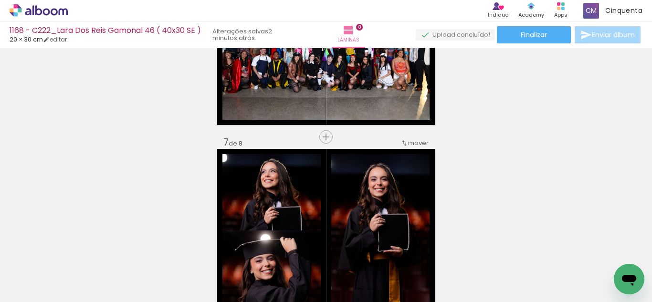
scroll to position [1002, 0]
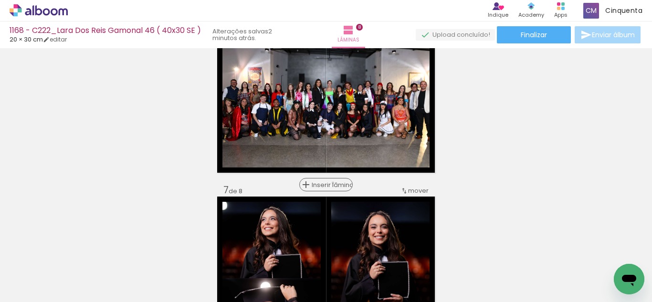
click at [329, 183] on span "Inserir lâmina" at bounding box center [330, 185] width 37 height 6
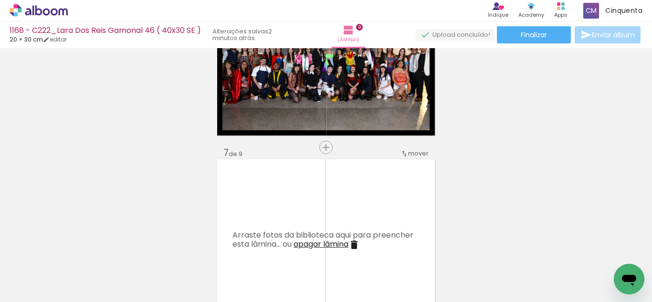
scroll to position [1098, 0]
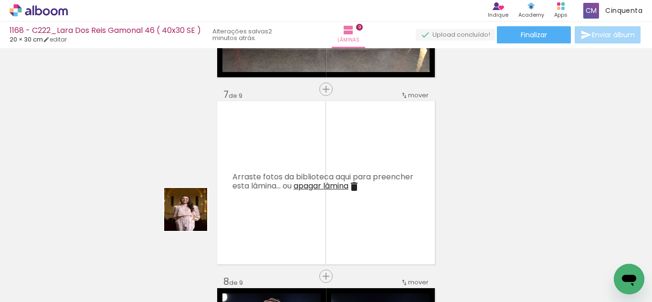
drag, startPoint x: 84, startPoint y: 280, endPoint x: 234, endPoint y: 189, distance: 175.0
click at [234, 189] on quentale-workspace at bounding box center [326, 151] width 652 height 302
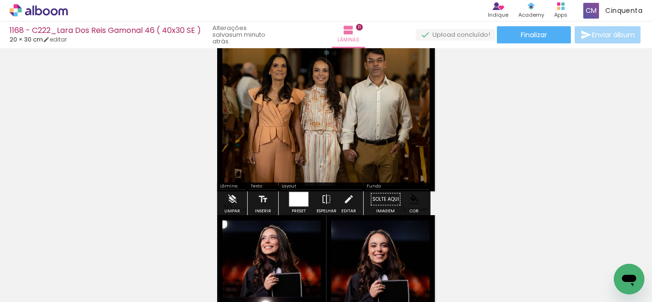
scroll to position [1605, 0]
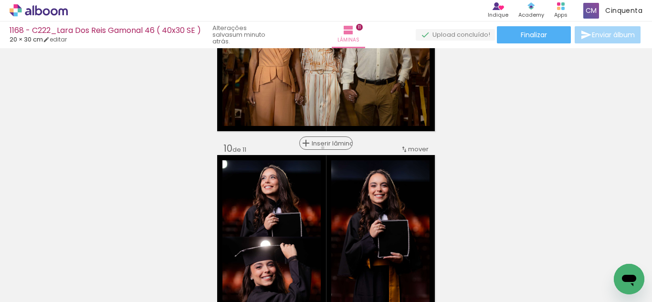
click at [320, 148] on div "Inserir lâmina" at bounding box center [326, 142] width 52 height 11
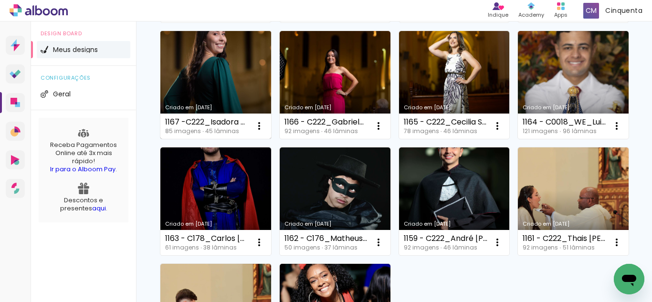
scroll to position [573, 0]
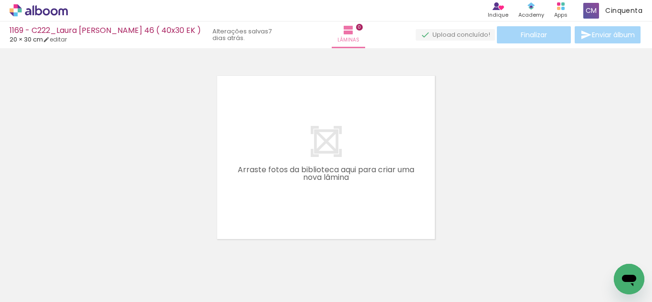
scroll to position [0, 4348]
drag, startPoint x: 459, startPoint y: 268, endPoint x: 472, endPoint y: 264, distance: 13.6
click at [468, 264] on div at bounding box center [453, 269] width 32 height 47
drag, startPoint x: 185, startPoint y: 278, endPoint x: 239, endPoint y: 201, distance: 94.3
click at [237, 200] on quentale-workspace at bounding box center [326, 151] width 652 height 302
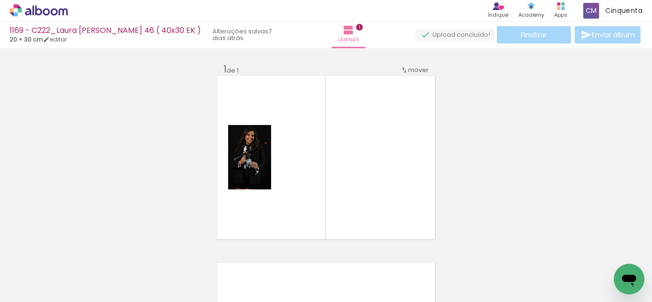
scroll to position [12, 0]
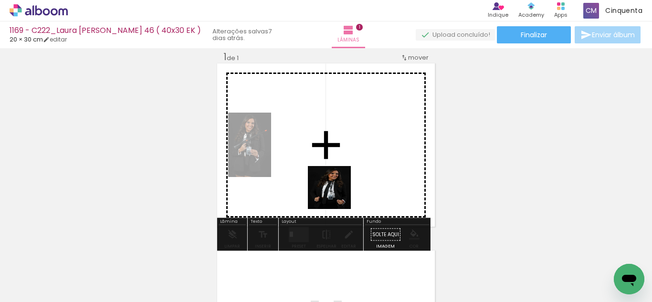
drag, startPoint x: 238, startPoint y: 282, endPoint x: 180, endPoint y: 216, distance: 87.3
click at [335, 191] on quentale-workspace at bounding box center [326, 151] width 652 height 302
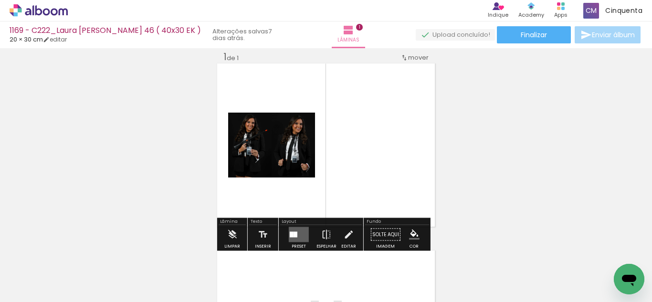
click at [25, 274] on input "Todas as fotos" at bounding box center [27, 273] width 36 height 8
click at [0, 0] on slot "Não utilizadas" at bounding box center [0, 0] width 0 height 0
type input "Não utilizadas"
click at [300, 231] on quentale-layouter at bounding box center [299, 234] width 20 height 15
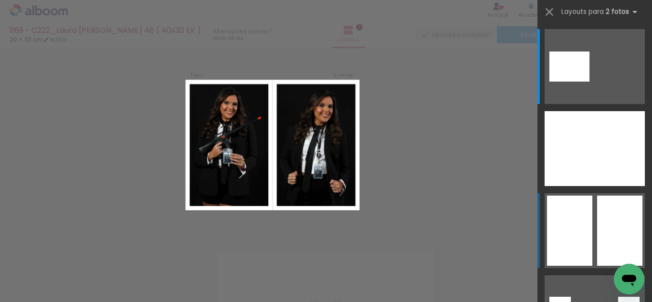
scroll to position [12, 0]
click at [590, 82] on div at bounding box center [580, 67] width 20 height 30
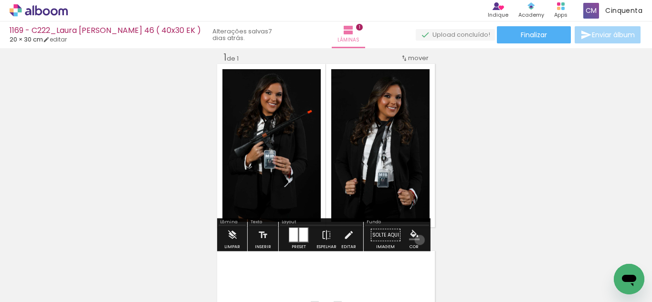
click at [417, 239] on paper-menu-button "#ffebee #ffcdd2 #ef9a9a #e57373 #ef5350 #f44336 #e53935 #d32f2f #c62828 #b71c1c…" at bounding box center [414, 235] width 18 height 18
click at [418, 236] on paper-menu-button "#ffebee #ffcdd2 #ef9a9a #e57373 #ef5350 #f44336 #e53935 #d32f2f #c62828 #b71c1c…" at bounding box center [414, 235] width 18 height 18
click at [410, 231] on iron-icon "color picker" at bounding box center [414, 235] width 11 height 11
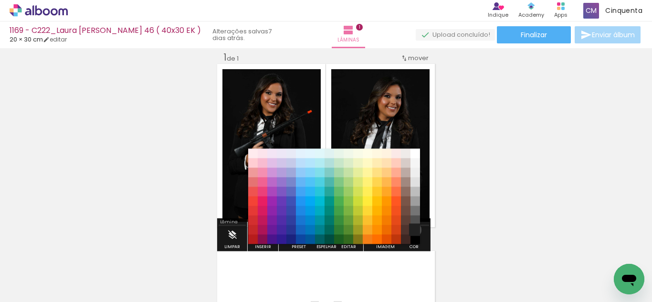
click at [412, 230] on paper-item "#212121" at bounding box center [416, 230] width 10 height 10
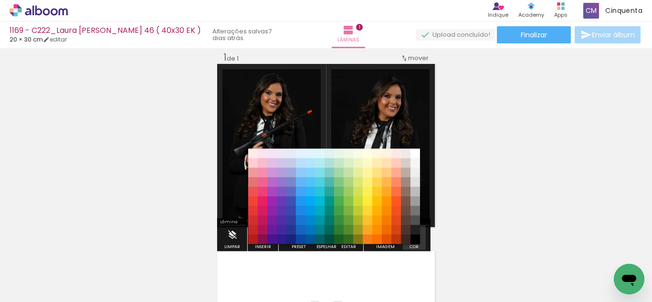
click at [410, 235] on iron-icon "color picker" at bounding box center [414, 235] width 11 height 11
click at [412, 240] on paper-item "#000000" at bounding box center [416, 240] width 10 height 10
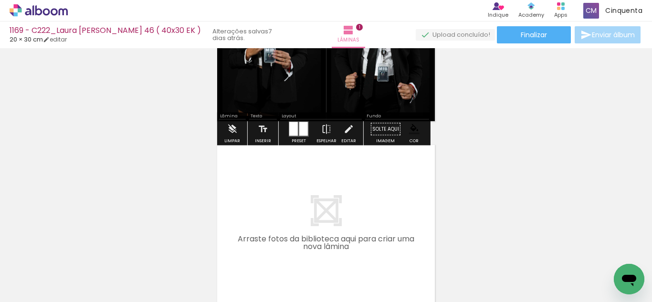
scroll to position [155, 0]
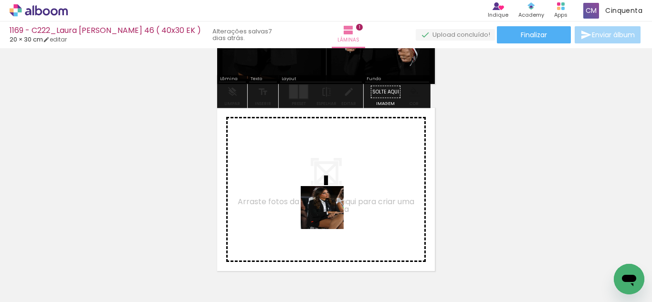
drag, startPoint x: 349, startPoint y: 264, endPoint x: 327, endPoint y: 211, distance: 56.6
click at [327, 211] on quentale-workspace at bounding box center [326, 151] width 652 height 302
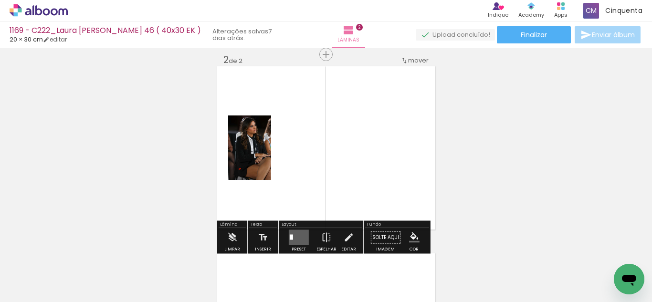
scroll to position [200, 0]
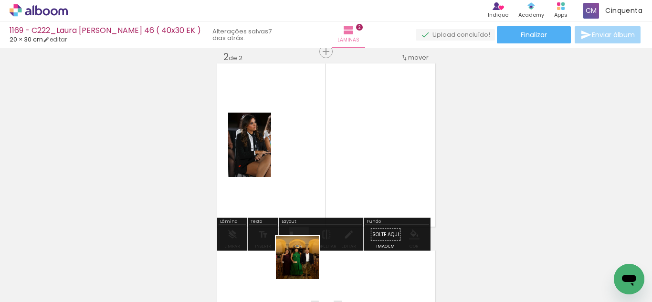
drag, startPoint x: 299, startPoint y: 274, endPoint x: 305, endPoint y: 265, distance: 10.3
click at [305, 265] on div at bounding box center [292, 269] width 32 height 47
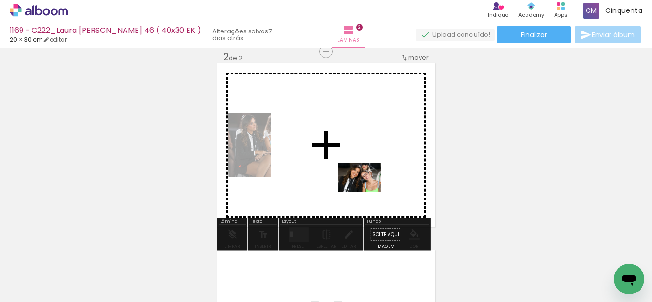
drag, startPoint x: 348, startPoint y: 275, endPoint x: 360, endPoint y: 181, distance: 94.5
click at [360, 181] on quentale-workspace at bounding box center [326, 151] width 652 height 302
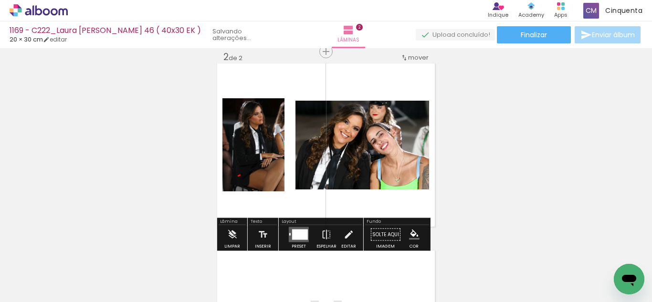
scroll to position [0, 4134]
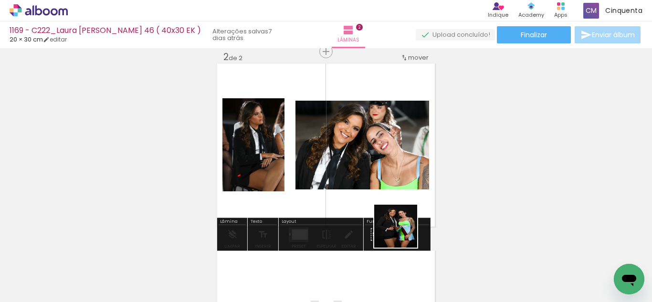
drag, startPoint x: 444, startPoint y: 273, endPoint x: 376, endPoint y: 211, distance: 92.3
click at [378, 196] on quentale-workspace at bounding box center [326, 151] width 652 height 302
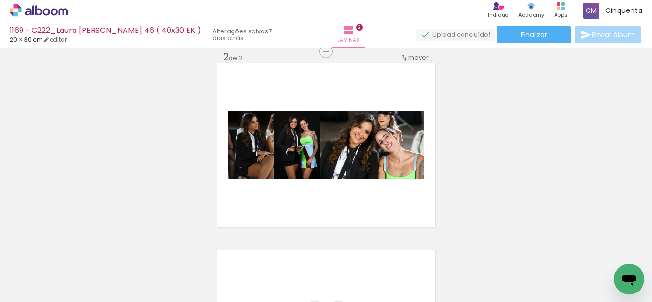
scroll to position [0, 4081]
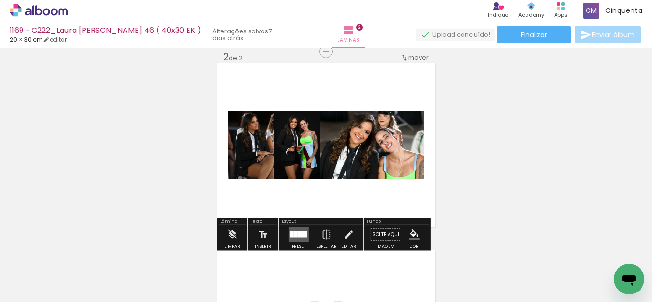
drag, startPoint x: 300, startPoint y: 229, endPoint x: 293, endPoint y: 210, distance: 19.9
click at [298, 224] on div "Layout Preset Espelhar Editar" at bounding box center [321, 234] width 84 height 33
click at [300, 233] on div at bounding box center [303, 235] width 10 height 6
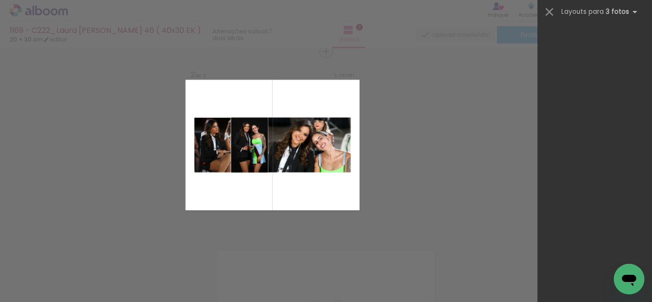
scroll to position [17620, 0]
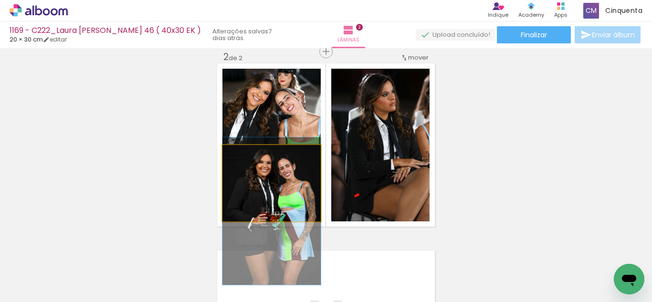
drag, startPoint x: 258, startPoint y: 188, endPoint x: 265, endPoint y: 215, distance: 28.1
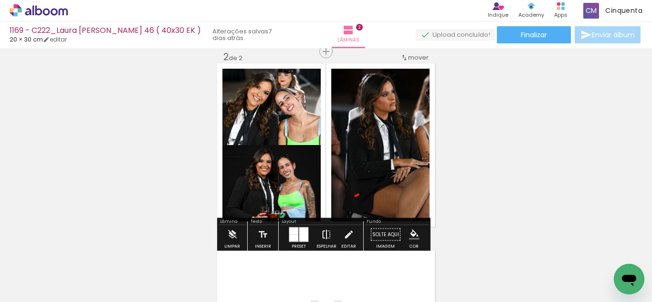
click at [331, 234] on paper-button "Espelhar" at bounding box center [326, 237] width 25 height 24
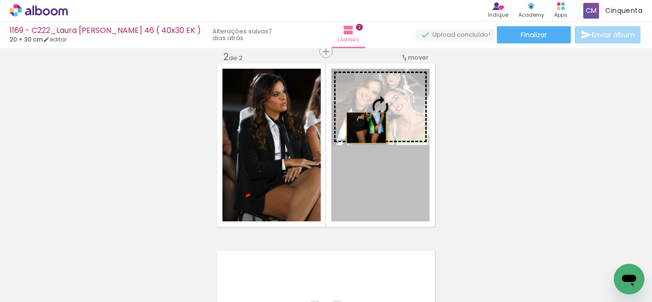
drag, startPoint x: 351, startPoint y: 210, endPoint x: 363, endPoint y: 123, distance: 87.6
click at [0, 0] on slot at bounding box center [0, 0] width 0 height 0
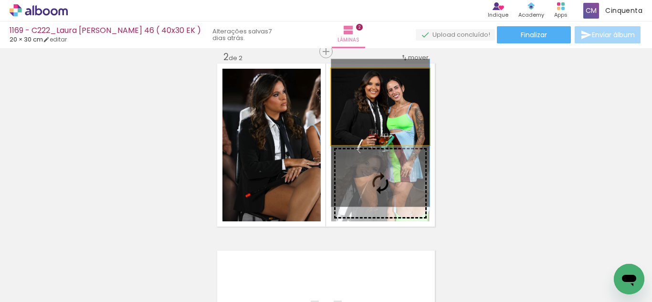
drag, startPoint x: 392, startPoint y: 120, endPoint x: 392, endPoint y: 147, distance: 26.3
click at [0, 0] on slot at bounding box center [0, 0] width 0 height 0
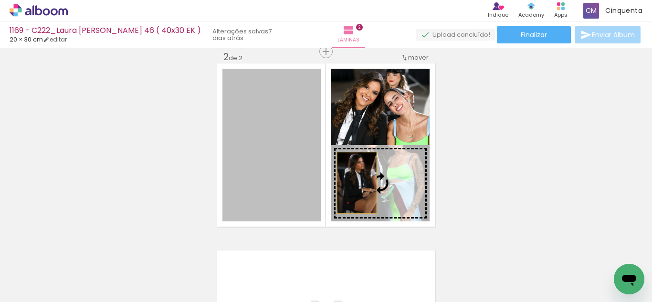
drag, startPoint x: 300, startPoint y: 185, endPoint x: 353, endPoint y: 183, distance: 53.5
click at [0, 0] on slot at bounding box center [0, 0] width 0 height 0
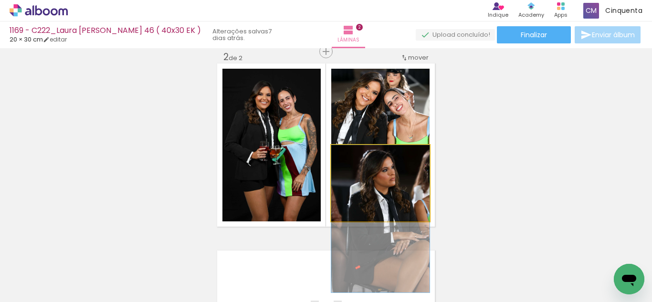
drag, startPoint x: 395, startPoint y: 187, endPoint x: 403, endPoint y: 225, distance: 39.0
click at [403, 225] on quentale-layouter at bounding box center [326, 144] width 218 height 163
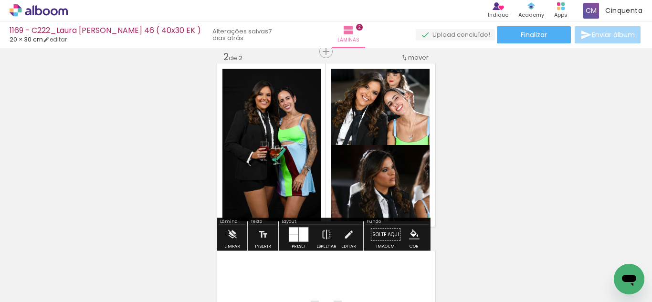
click at [406, 236] on paper-menu-button "#ffebee #ffcdd2 #ef9a9a #e57373 #ef5350 #f44336 #e53935 #d32f2f #c62828 #b71c1c…" at bounding box center [414, 235] width 18 height 18
click at [409, 235] on iron-icon "color picker" at bounding box center [414, 235] width 11 height 11
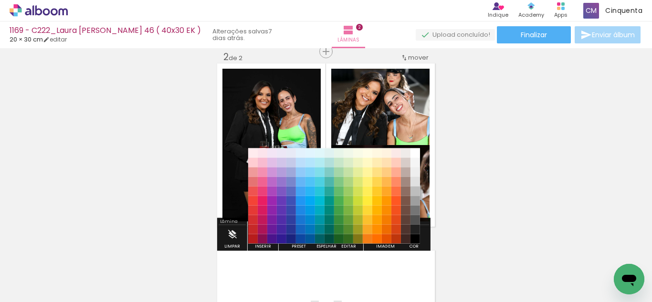
click at [410, 227] on paper-item "#4e342e" at bounding box center [406, 230] width 10 height 10
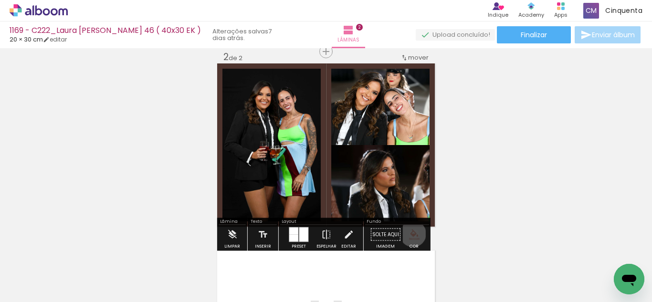
drag, startPoint x: 410, startPoint y: 234, endPoint x: 421, endPoint y: 240, distance: 12.8
click at [419, 239] on paper-menu-button "#ffebee #ffcdd2 #ef9a9a #e57373 #ef5350 #f44336 #e53935 #d32f2f #c62828 #b71c1c…" at bounding box center [414, 235] width 18 height 18
click at [416, 233] on paper-menu-button "#ffebee #ffcdd2 #ef9a9a #e57373 #ef5350 #f44336 #e53935 #d32f2f #c62828 #b71c1c…" at bounding box center [414, 235] width 18 height 18
click at [410, 235] on iron-icon "color picker" at bounding box center [414, 235] width 11 height 11
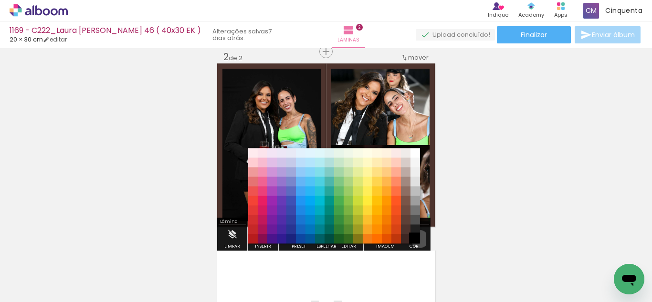
click at [416, 241] on paper-item "#000000" at bounding box center [416, 239] width 10 height 10
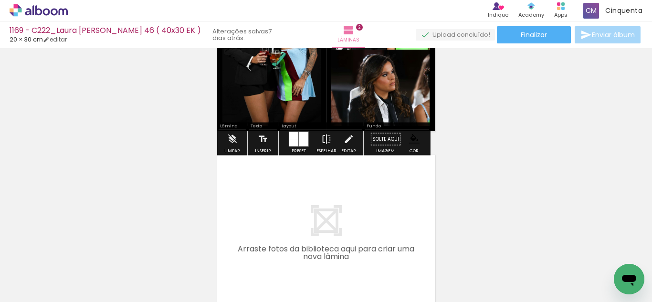
scroll to position [391, 0]
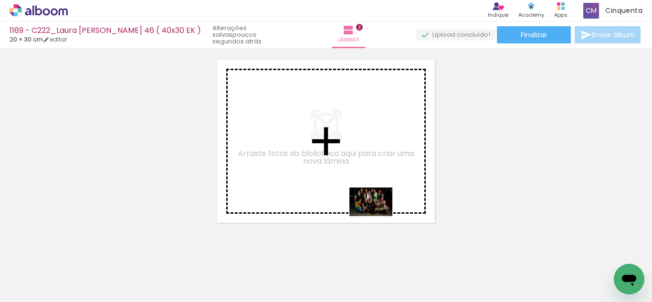
drag, startPoint x: 471, startPoint y: 279, endPoint x: 378, endPoint y: 216, distance: 112.0
click at [378, 216] on quentale-workspace at bounding box center [326, 151] width 652 height 302
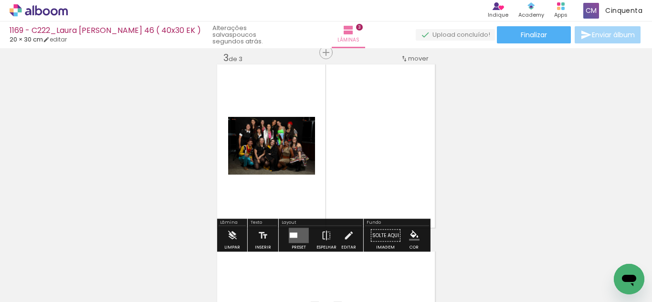
scroll to position [387, 0]
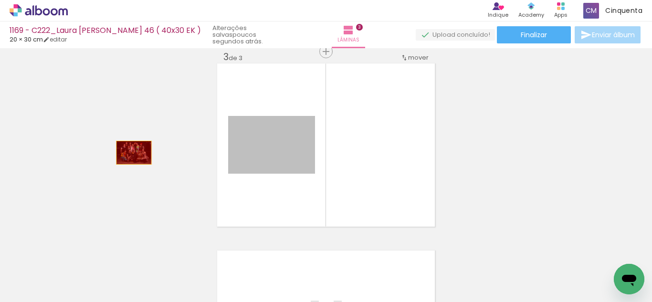
drag, startPoint x: 256, startPoint y: 162, endPoint x: 120, endPoint y: 153, distance: 136.4
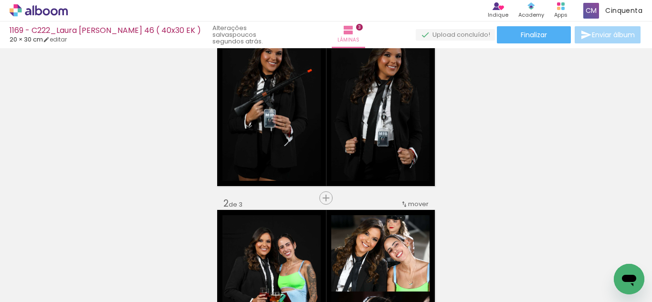
scroll to position [53, 0]
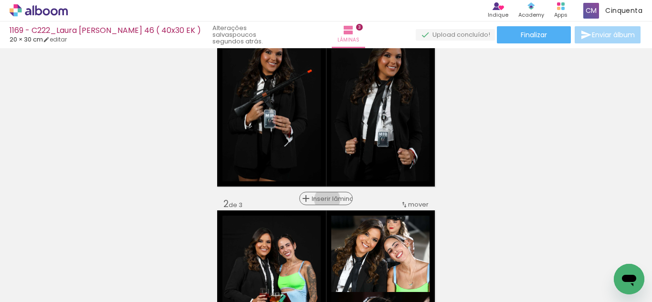
click at [324, 200] on span "Inserir lâmina" at bounding box center [330, 199] width 37 height 6
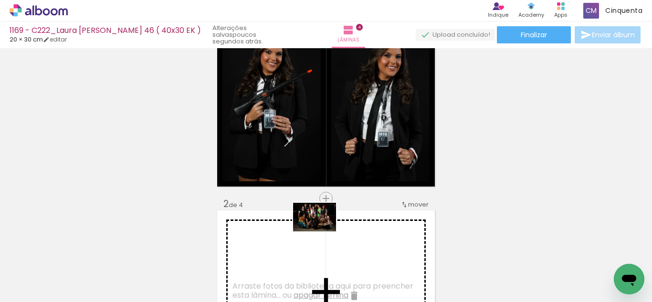
drag, startPoint x: 499, startPoint y: 258, endPoint x: 322, endPoint y: 232, distance: 179.1
click at [322, 232] on quentale-workspace at bounding box center [326, 151] width 652 height 302
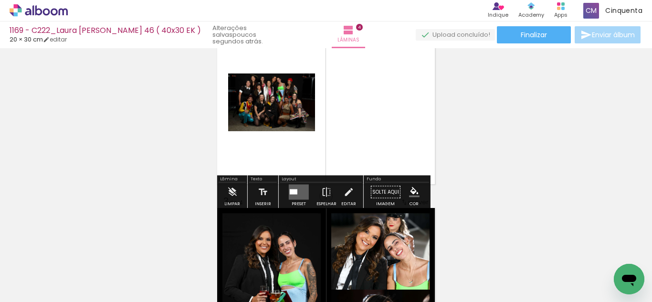
scroll to position [243, 0]
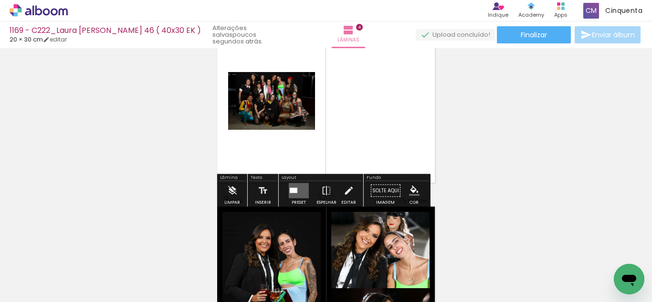
click at [301, 199] on div at bounding box center [299, 190] width 26 height 19
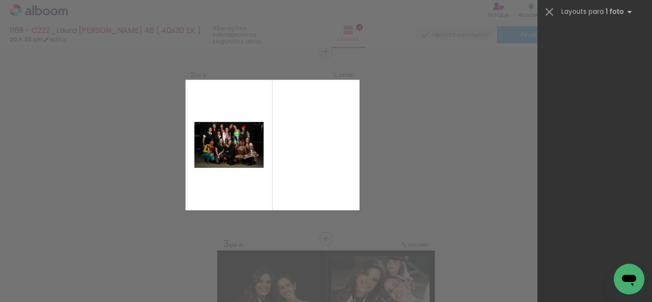
scroll to position [4564, 0]
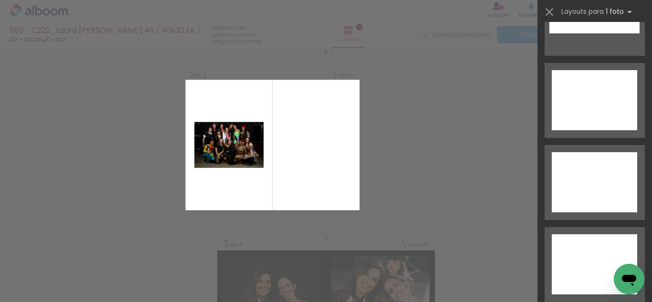
drag, startPoint x: 652, startPoint y: 38, endPoint x: 4, endPoint y: 8, distance: 648.5
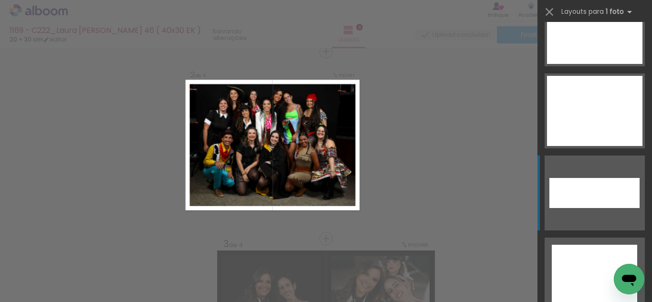
scroll to position [4373, 0]
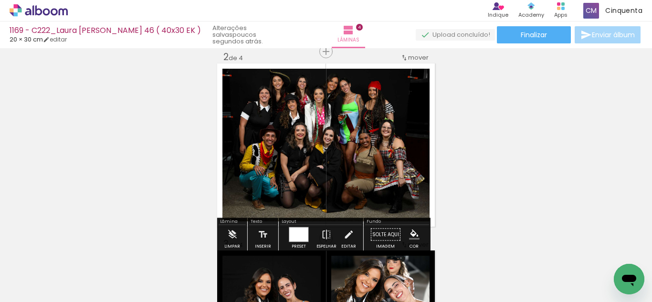
click at [415, 236] on iron-icon "color picker" at bounding box center [414, 235] width 11 height 11
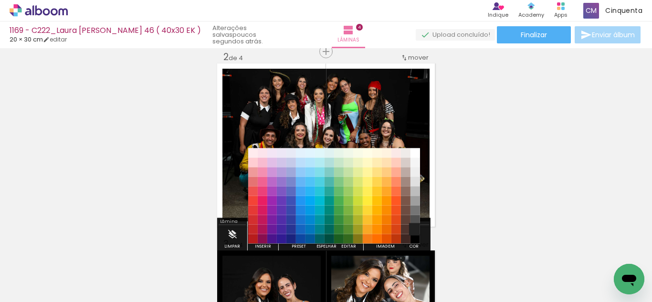
click at [412, 226] on paper-item "#212121" at bounding box center [416, 230] width 10 height 10
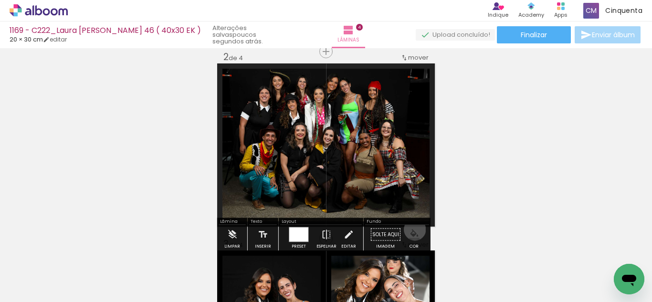
click at [412, 230] on iron-icon "color picker" at bounding box center [414, 235] width 11 height 11
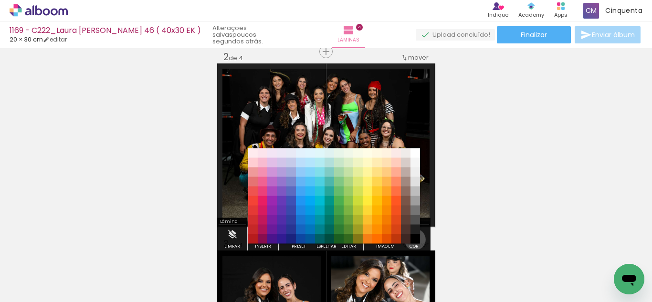
click at [412, 240] on paper-item "#000000" at bounding box center [416, 239] width 10 height 10
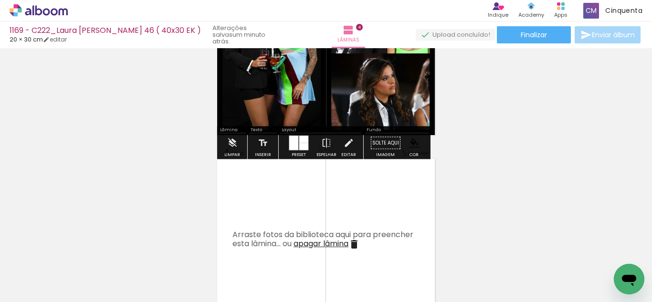
scroll to position [534, 0]
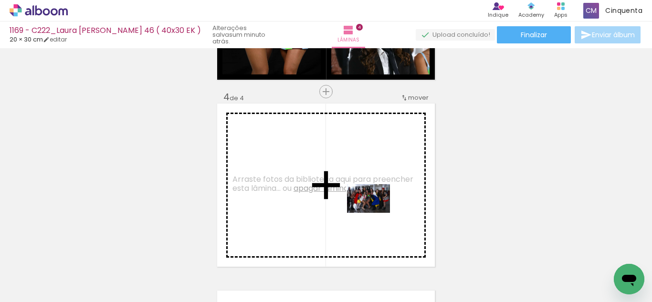
drag, startPoint x: 415, startPoint y: 270, endPoint x: 376, endPoint y: 213, distance: 69.7
click at [376, 213] on quentale-workspace at bounding box center [326, 151] width 652 height 302
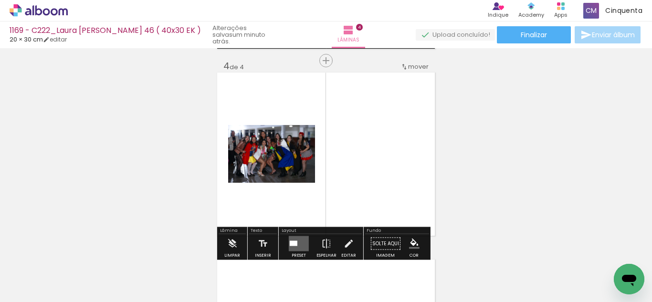
scroll to position [581, 0]
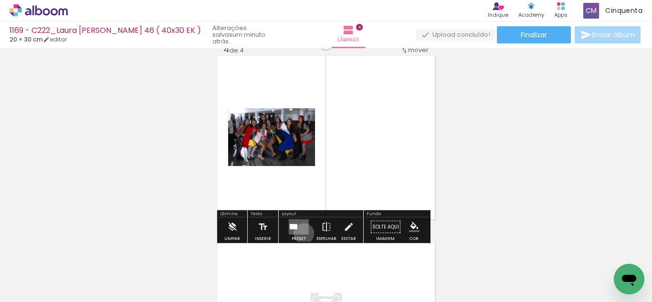
click at [302, 233] on quentale-layouter at bounding box center [299, 227] width 20 height 15
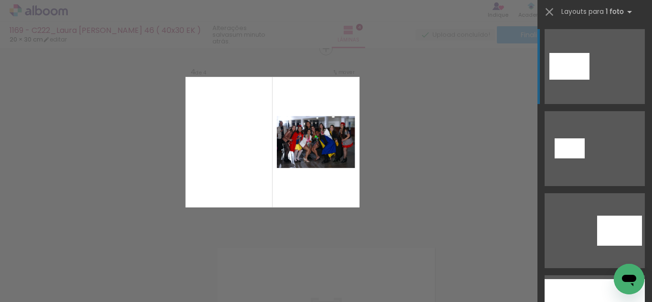
scroll to position [574, 0]
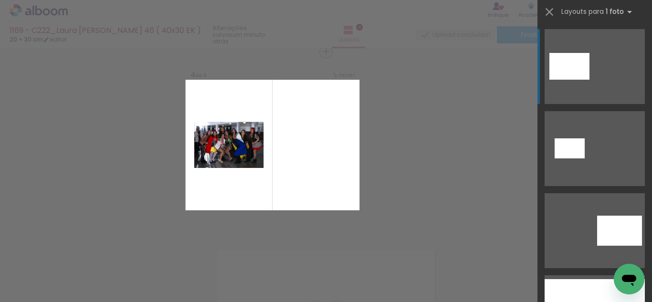
drag, startPoint x: 644, startPoint y: 38, endPoint x: 652, endPoint y: 57, distance: 19.9
click at [652, 77] on div at bounding box center [595, 162] width 115 height 280
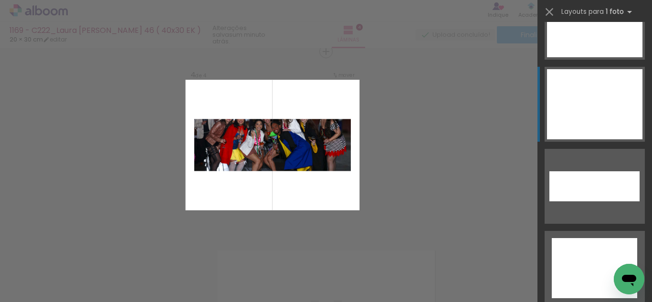
scroll to position [4373, 0]
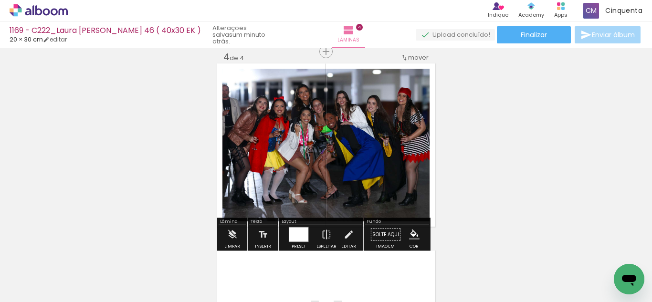
scroll to position [669, 0]
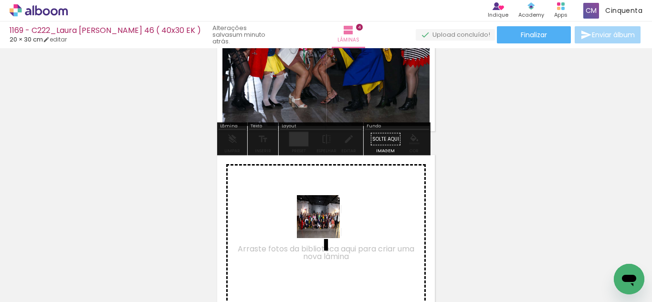
drag, startPoint x: 338, startPoint y: 276, endPoint x: 315, endPoint y: 201, distance: 78.5
click at [315, 201] on quentale-workspace at bounding box center [326, 151] width 652 height 302
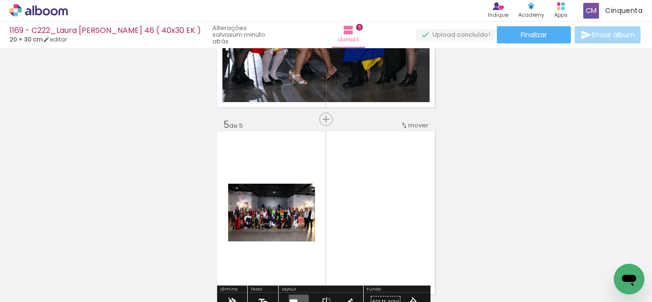
scroll to position [665, 0]
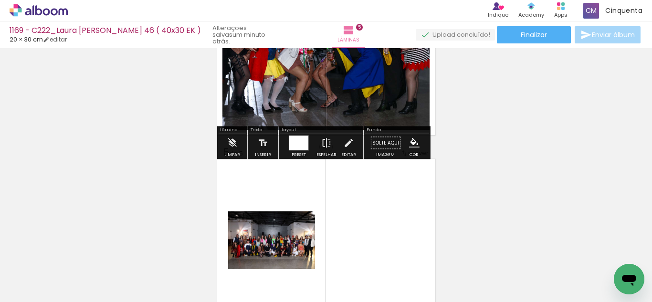
click at [406, 137] on paper-menu-button "#ffebee #ffcdd2 #ef9a9a #e57373 #ef5350 #f44336 #e53935 #d32f2f #c62828 #b71c1c…" at bounding box center [414, 143] width 18 height 18
click at [409, 143] on iron-icon "color picker" at bounding box center [414, 143] width 11 height 11
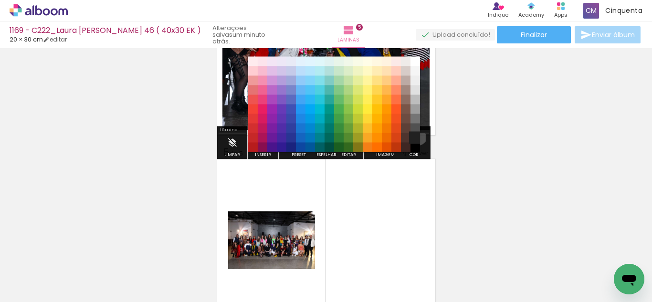
click at [414, 135] on paper-item "#212121" at bounding box center [416, 138] width 10 height 10
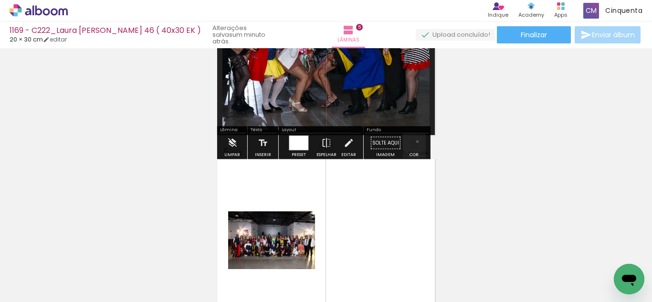
click at [414, 142] on iron-icon "color picker" at bounding box center [414, 143] width 11 height 11
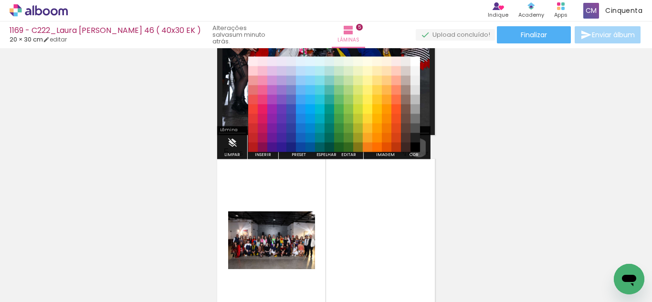
click at [415, 148] on paper-item "#000000" at bounding box center [416, 148] width 10 height 10
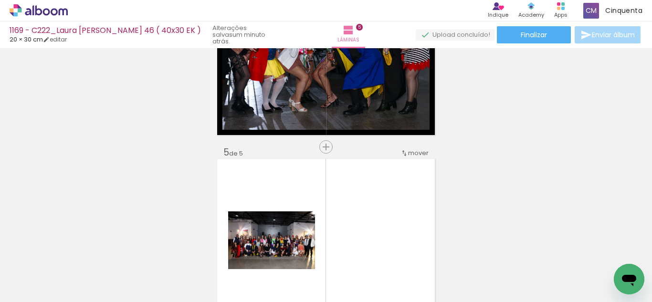
scroll to position [761, 0]
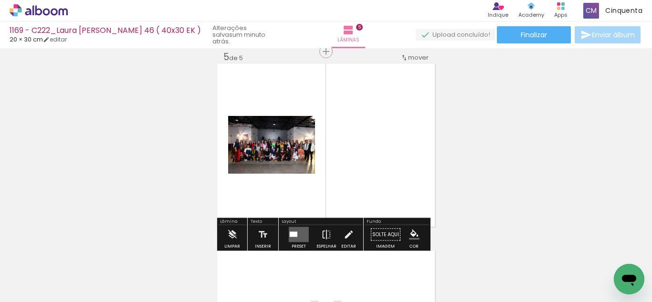
click at [293, 226] on div at bounding box center [299, 234] width 26 height 19
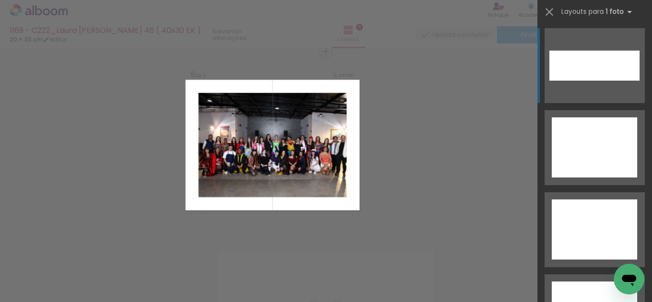
scroll to position [4469, 0]
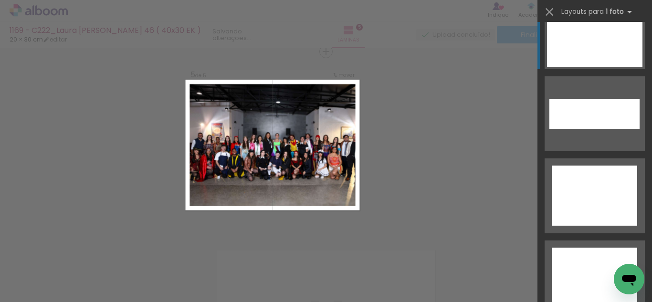
click at [570, 51] on div at bounding box center [594, 32] width 95 height 70
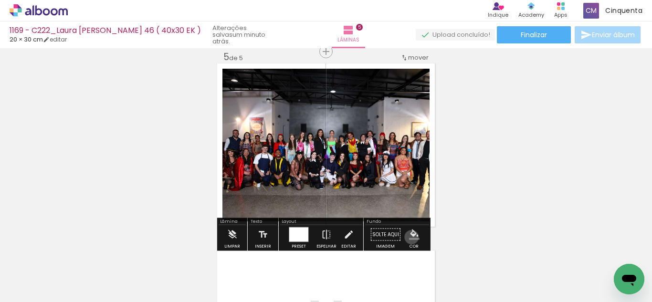
click at [409, 237] on iron-icon "color picker" at bounding box center [414, 235] width 11 height 11
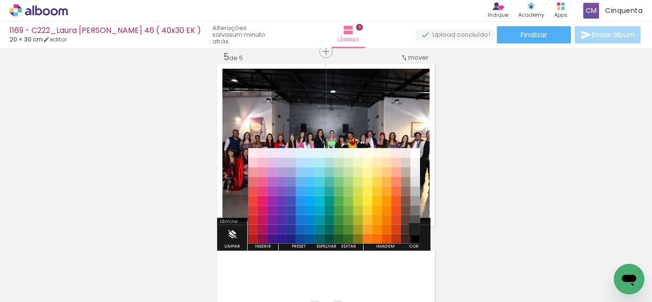
click at [415, 228] on paper-item "#212121" at bounding box center [416, 230] width 10 height 10
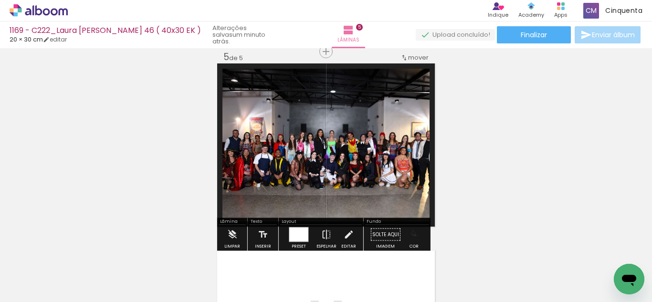
click at [412, 235] on iron-icon "color picker" at bounding box center [414, 235] width 11 height 11
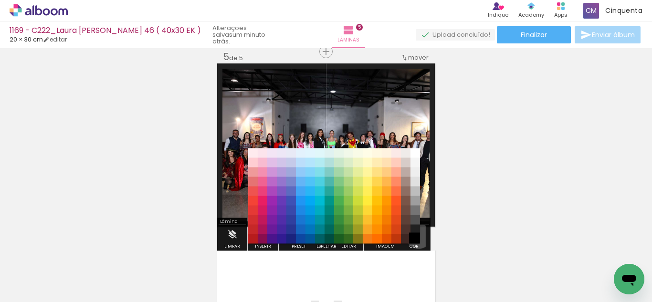
click at [415, 236] on paper-item "#000000" at bounding box center [416, 239] width 10 height 10
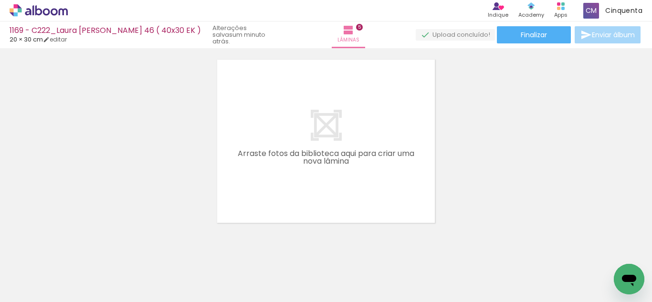
scroll to position [0, 0]
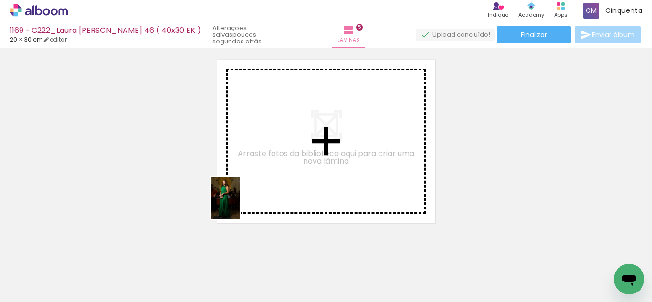
drag, startPoint x: 218, startPoint y: 278, endPoint x: 240, endPoint y: 205, distance: 76.0
click at [240, 205] on quentale-workspace at bounding box center [326, 151] width 652 height 302
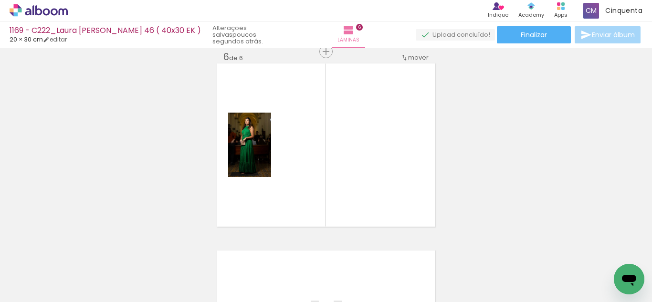
scroll to position [948, 0]
drag, startPoint x: 198, startPoint y: 270, endPoint x: 205, endPoint y: 264, distance: 9.5
click at [205, 264] on div at bounding box center [203, 269] width 32 height 47
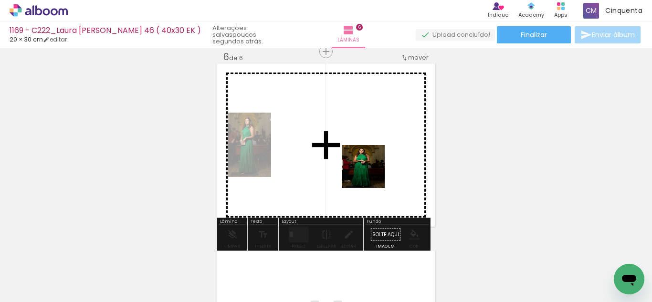
drag, startPoint x: 471, startPoint y: 261, endPoint x: 365, endPoint y: 173, distance: 138.0
click at [365, 173] on quentale-workspace at bounding box center [326, 151] width 652 height 302
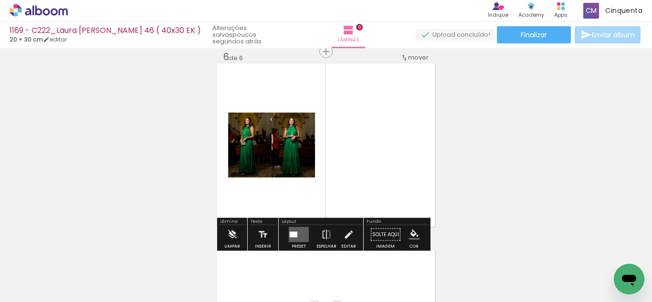
click at [294, 231] on quentale-layouter at bounding box center [299, 234] width 20 height 15
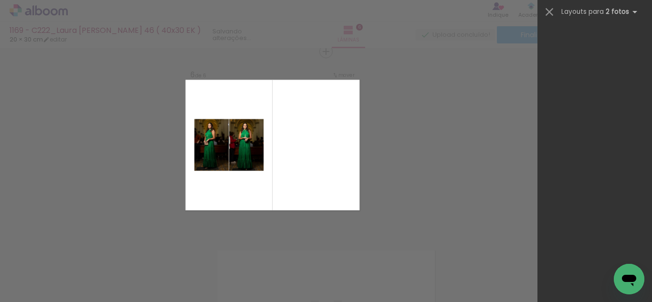
scroll to position [0, 0]
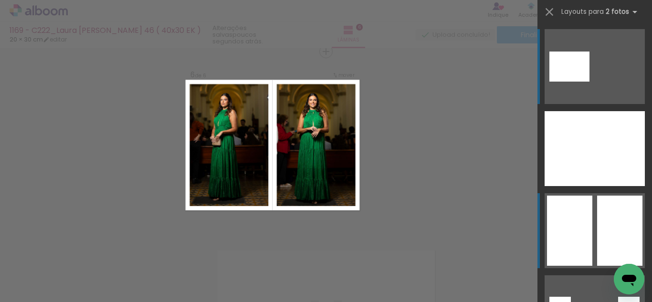
click at [598, 186] on div at bounding box center [620, 148] width 50 height 75
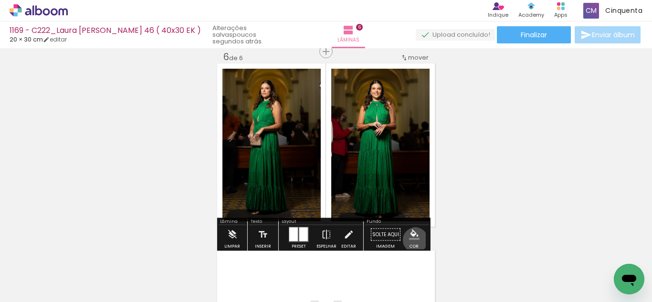
click at [412, 240] on paper-menu-button "#ffebee #ffcdd2 #ef9a9a #e57373 #ef5350 #f44336 #e53935 #d32f2f #c62828 #b71c1c…" at bounding box center [414, 235] width 18 height 18
click at [411, 237] on iron-icon "color picker" at bounding box center [414, 235] width 11 height 11
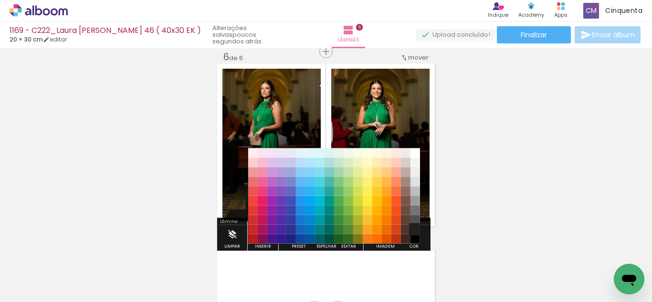
click at [412, 230] on paper-item "#212121" at bounding box center [416, 230] width 10 height 10
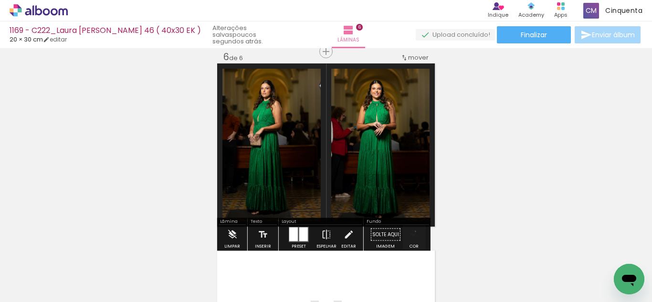
click at [412, 232] on iron-icon "color picker" at bounding box center [414, 235] width 11 height 11
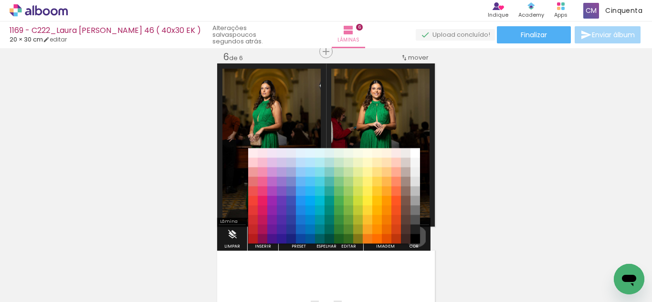
click at [413, 237] on paper-item "#000000" at bounding box center [416, 239] width 10 height 10
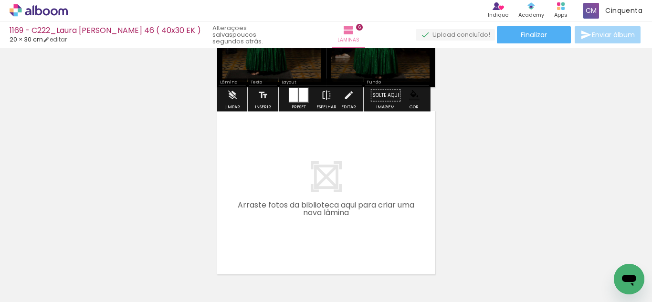
scroll to position [1091, 0]
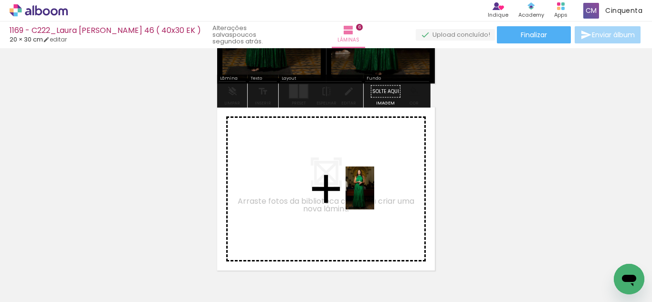
drag, startPoint x: 473, startPoint y: 281, endPoint x: 374, endPoint y: 195, distance: 131.0
click at [374, 195] on quentale-workspace at bounding box center [326, 151] width 652 height 302
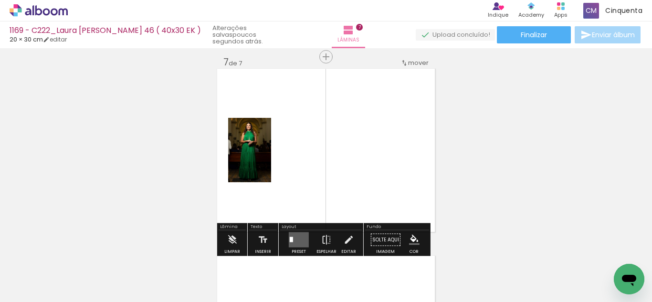
scroll to position [1135, 0]
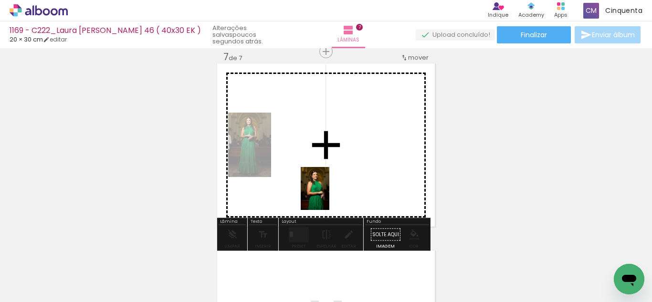
drag, startPoint x: 424, startPoint y: 276, endPoint x: 329, endPoint y: 196, distance: 124.3
click at [329, 196] on quentale-workspace at bounding box center [326, 151] width 652 height 302
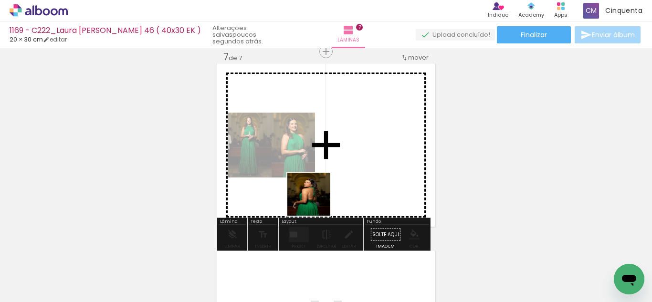
drag, startPoint x: 372, startPoint y: 280, endPoint x: 317, endPoint y: 247, distance: 64.0
click at [299, 188] on quentale-workspace at bounding box center [326, 151] width 652 height 302
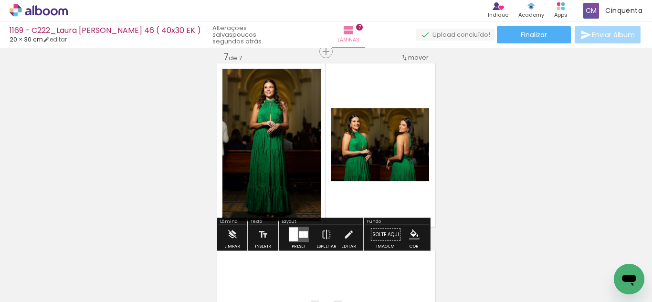
click at [284, 234] on paper-button "Preset" at bounding box center [299, 237] width 31 height 24
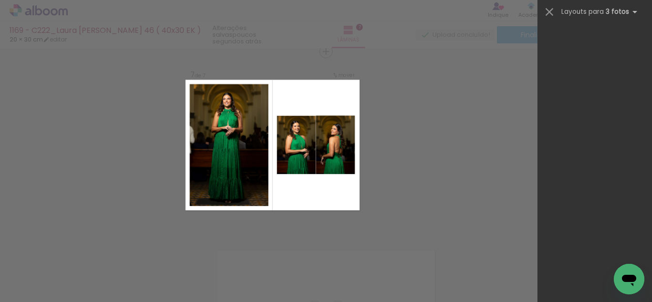
scroll to position [17620, 0]
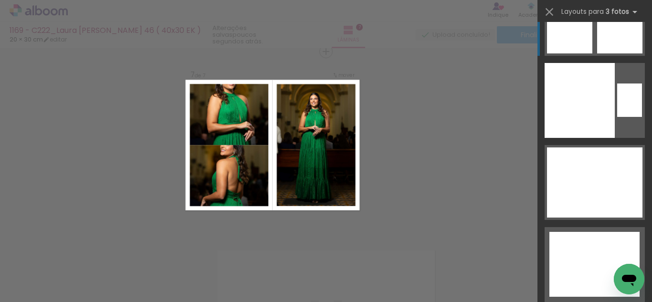
click at [597, 275] on div at bounding box center [594, 285] width 90 height 21
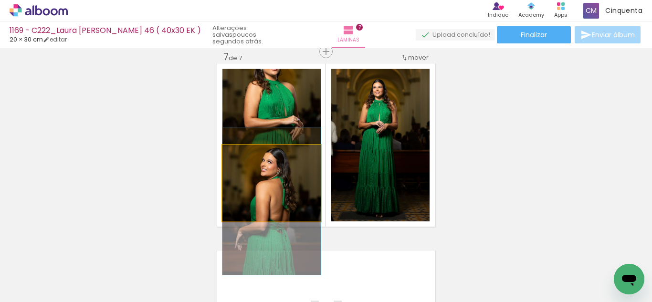
drag, startPoint x: 272, startPoint y: 174, endPoint x: 278, endPoint y: 192, distance: 19.2
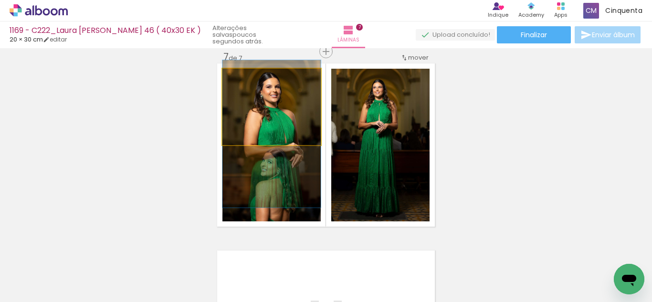
drag, startPoint x: 283, startPoint y: 98, endPoint x: 289, endPoint y: 126, distance: 27.9
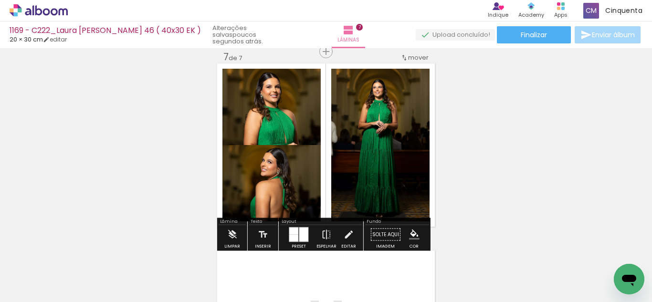
drag, startPoint x: 419, startPoint y: 243, endPoint x: 411, endPoint y: 233, distance: 12.6
click at [415, 237] on quentale-workspace at bounding box center [326, 151] width 652 height 302
click at [411, 234] on iron-icon "color picker" at bounding box center [414, 235] width 11 height 11
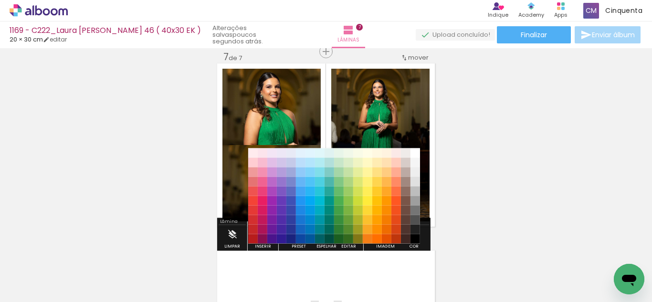
click at [412, 228] on paper-item "#212121" at bounding box center [416, 230] width 10 height 10
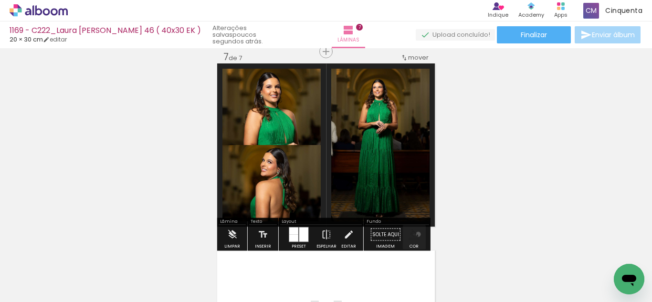
click at [415, 234] on iron-icon "color picker" at bounding box center [414, 235] width 11 height 11
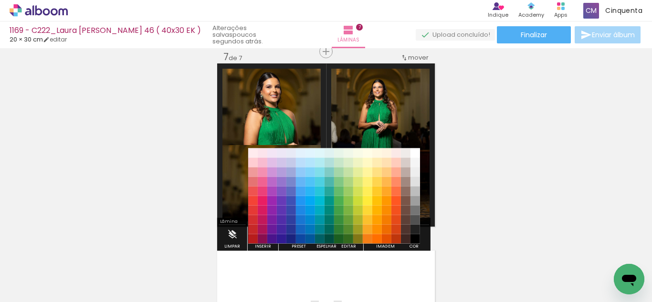
click at [415, 236] on paper-item "#000000" at bounding box center [416, 239] width 10 height 10
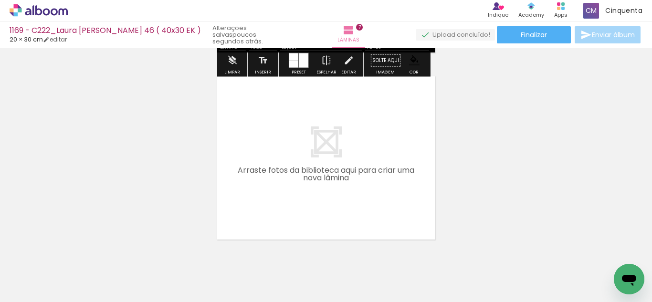
scroll to position [1326, 0]
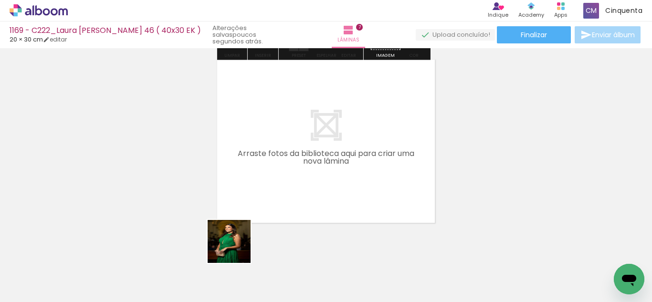
drag, startPoint x: 213, startPoint y: 272, endPoint x: 253, endPoint y: 247, distance: 46.8
click at [264, 206] on quentale-workspace at bounding box center [326, 151] width 652 height 302
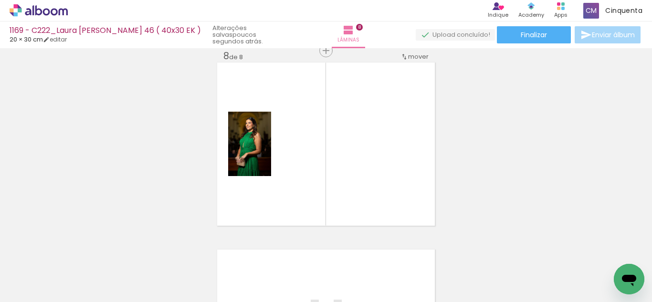
scroll to position [1322, 0]
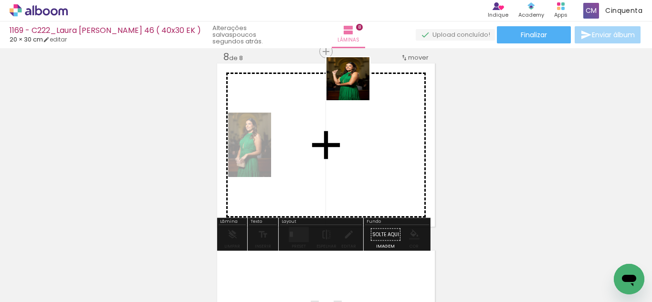
drag, startPoint x: 228, startPoint y: 257, endPoint x: 348, endPoint y: 122, distance: 180.9
click at [362, 72] on quentale-workspace at bounding box center [326, 151] width 652 height 302
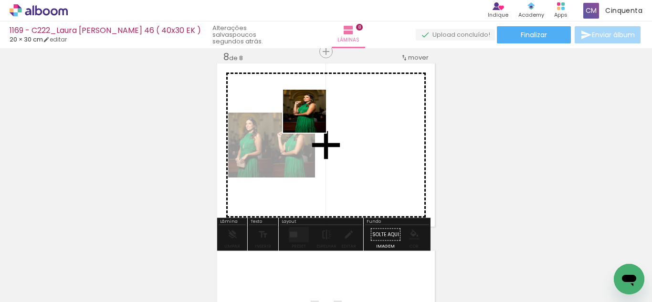
drag, startPoint x: 211, startPoint y: 267, endPoint x: 298, endPoint y: 189, distance: 117.0
click at [313, 112] on quentale-workspace at bounding box center [326, 151] width 652 height 302
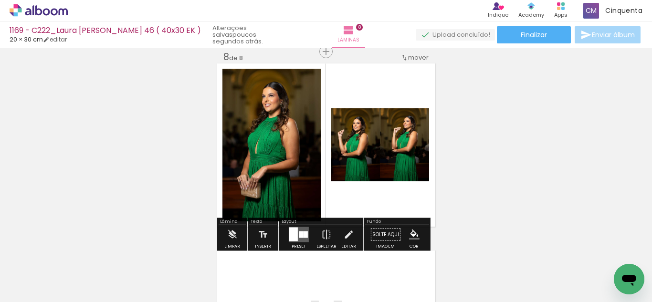
click at [301, 235] on div at bounding box center [301, 235] width 4 height 7
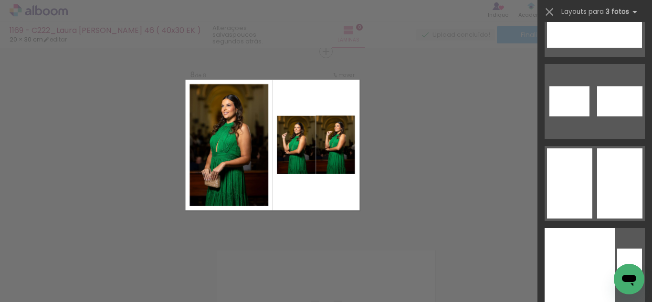
scroll to position [17620, 0]
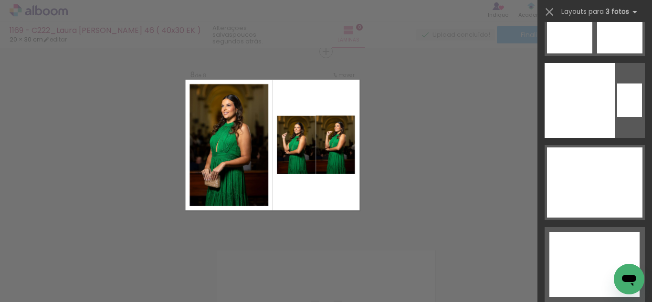
drag, startPoint x: 652, startPoint y: 36, endPoint x: 21, endPoint y: 6, distance: 631.8
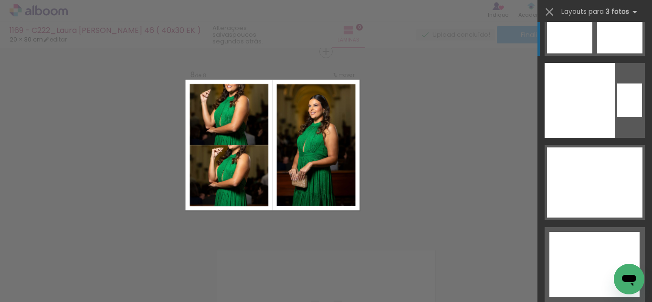
click at [617, 84] on div at bounding box center [629, 92] width 25 height 17
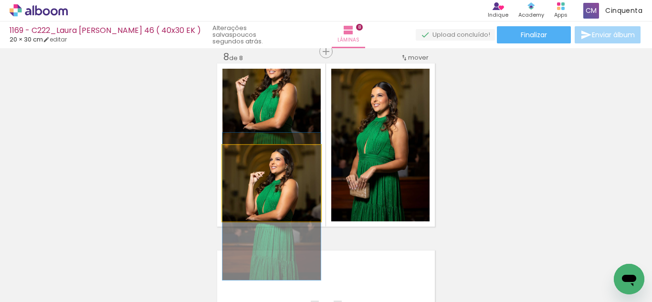
drag, startPoint x: 308, startPoint y: 173, endPoint x: 310, endPoint y: 197, distance: 23.4
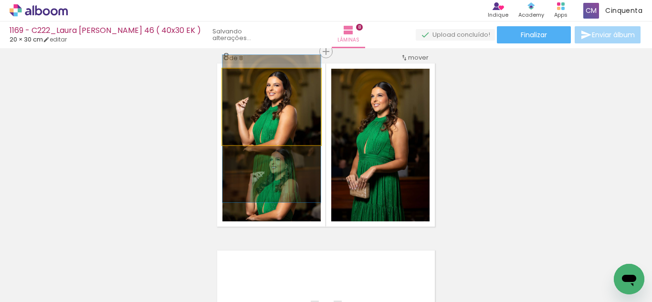
drag, startPoint x: 284, startPoint y: 114, endPoint x: 298, endPoint y: 136, distance: 26.0
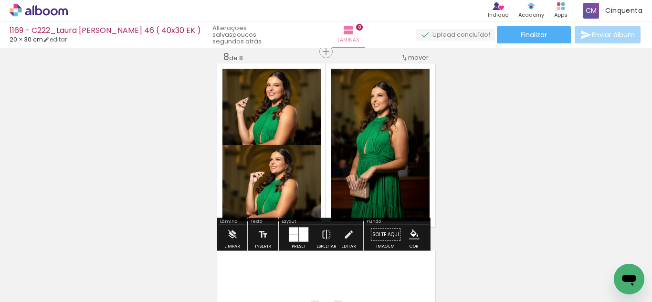
click at [415, 238] on iron-icon "color picker" at bounding box center [414, 235] width 11 height 11
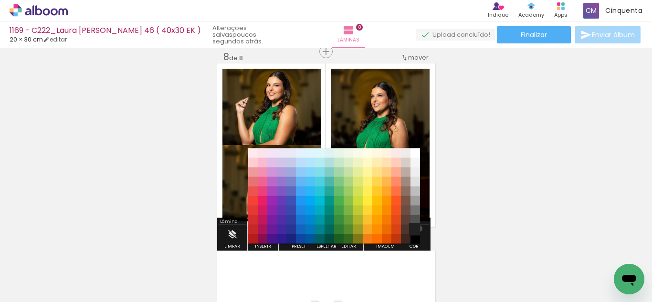
click at [417, 229] on paper-item "#212121" at bounding box center [416, 230] width 10 height 10
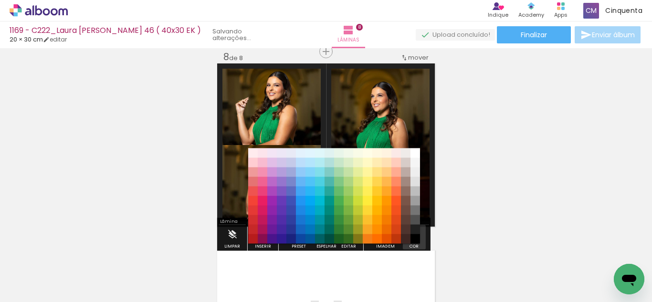
click at [415, 234] on iron-icon "color picker" at bounding box center [414, 235] width 11 height 11
click at [415, 237] on paper-item "#000000" at bounding box center [416, 239] width 10 height 10
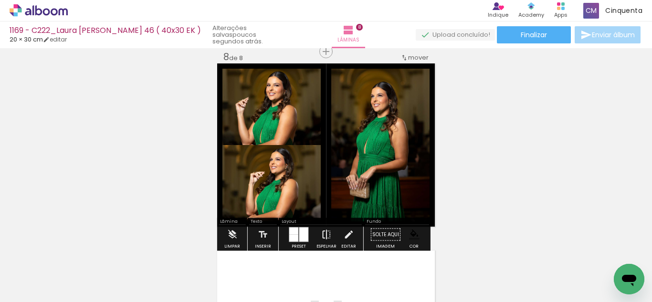
click at [321, 237] on iron-icon at bounding box center [326, 234] width 11 height 19
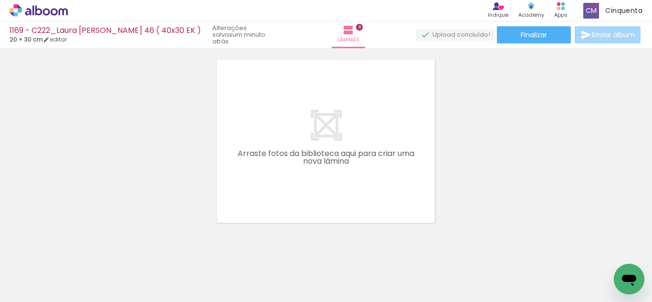
scroll to position [0, 3471]
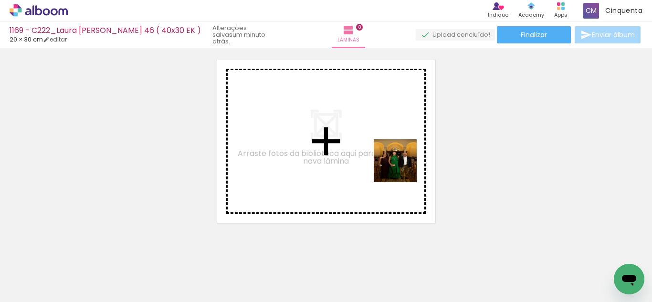
drag, startPoint x: 477, startPoint y: 263, endPoint x: 401, endPoint y: 167, distance: 122.0
click at [401, 167] on quentale-workspace at bounding box center [326, 151] width 652 height 302
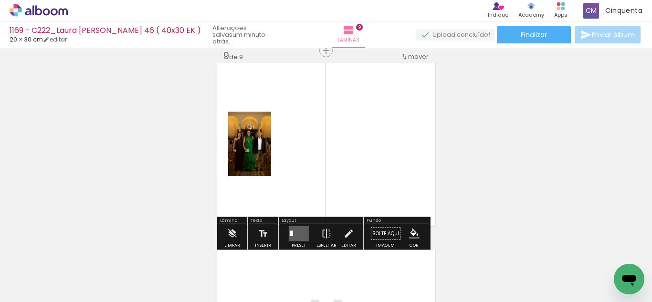
scroll to position [1510, 0]
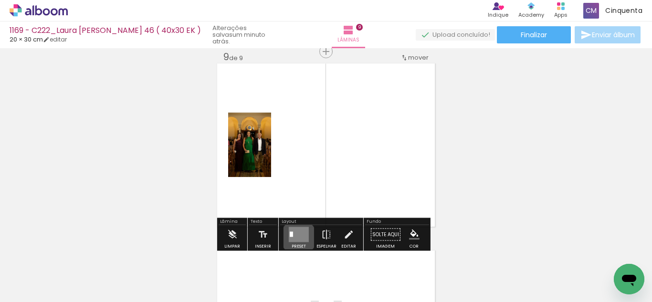
click at [296, 237] on quentale-layouter at bounding box center [299, 234] width 20 height 15
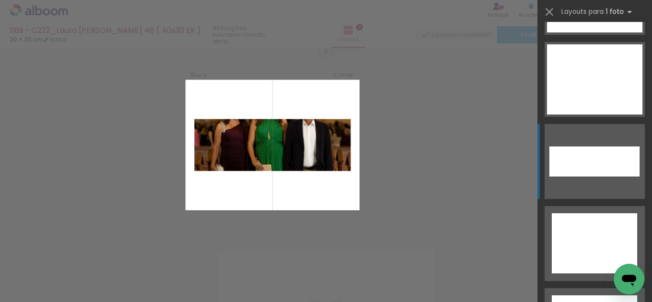
scroll to position [4373, 0]
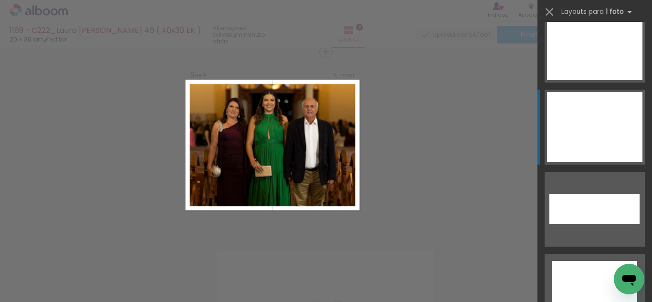
click at [596, 194] on div at bounding box center [594, 209] width 90 height 30
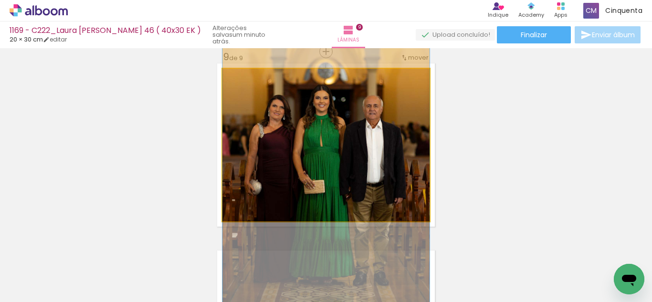
drag, startPoint x: 382, startPoint y: 201, endPoint x: 384, endPoint y: 208, distance: 8.0
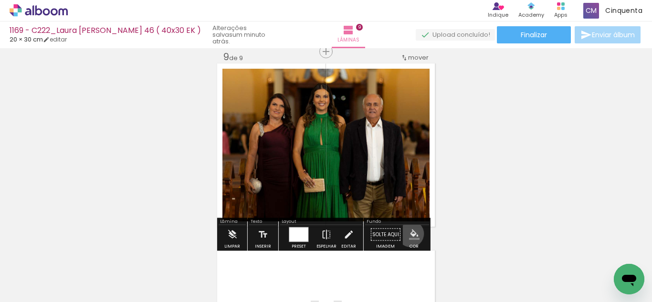
click at [409, 234] on iron-icon "color picker" at bounding box center [414, 235] width 11 height 11
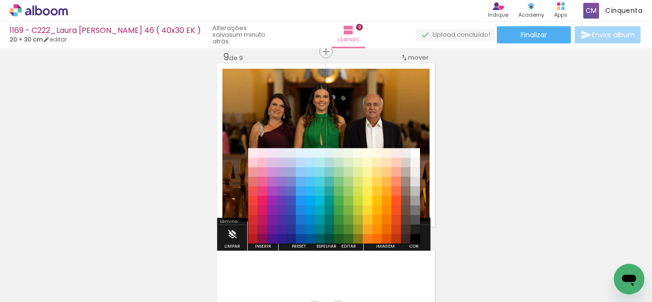
click at [410, 225] on paper-item "#4e342e" at bounding box center [406, 230] width 10 height 10
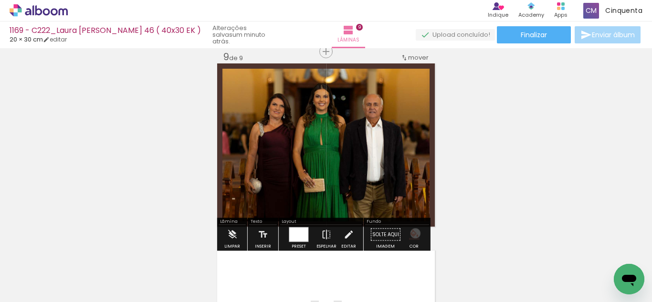
click at [412, 234] on iron-icon "color picker" at bounding box center [414, 235] width 11 height 11
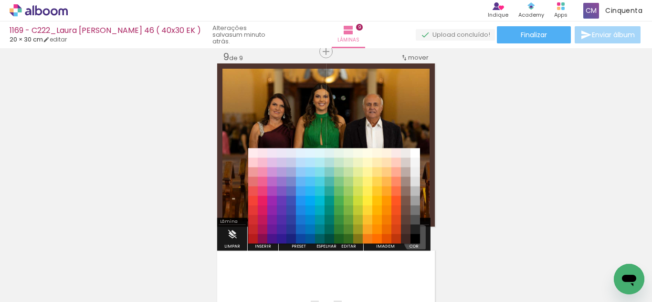
click at [415, 240] on paper-item "#000000" at bounding box center [416, 239] width 10 height 10
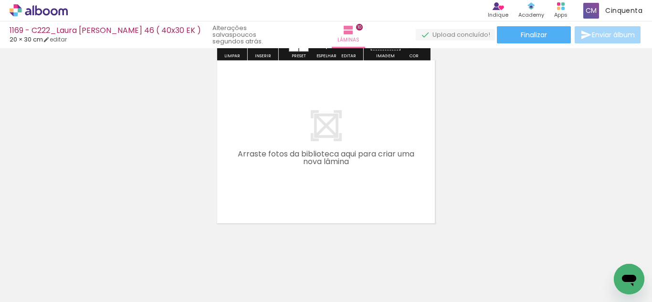
scroll to position [1888, 0]
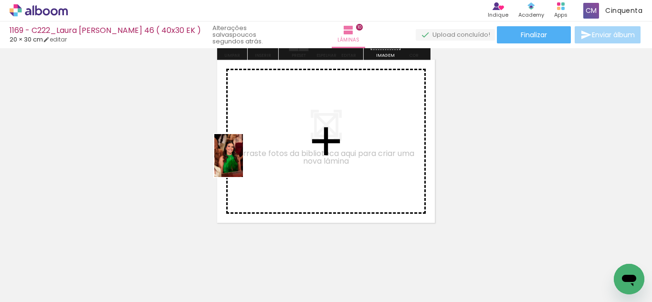
drag, startPoint x: 94, startPoint y: 271, endPoint x: 116, endPoint y: 265, distance: 22.1
click at [244, 163] on quentale-workspace at bounding box center [326, 151] width 652 height 302
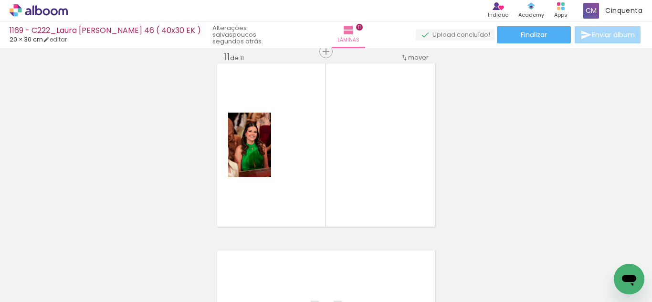
scroll to position [0, 1849]
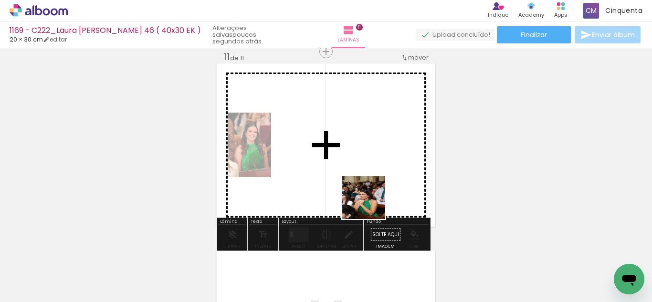
drag, startPoint x: 504, startPoint y: 278, endPoint x: 317, endPoint y: 177, distance: 213.2
click at [317, 177] on quentale-workspace at bounding box center [326, 151] width 652 height 302
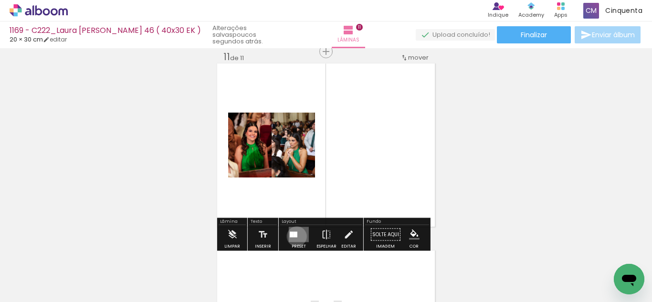
click at [295, 236] on div at bounding box center [296, 235] width 4 height 6
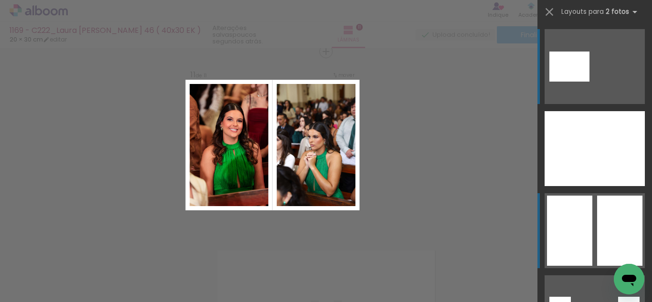
click at [581, 186] on div at bounding box center [570, 148] width 50 height 75
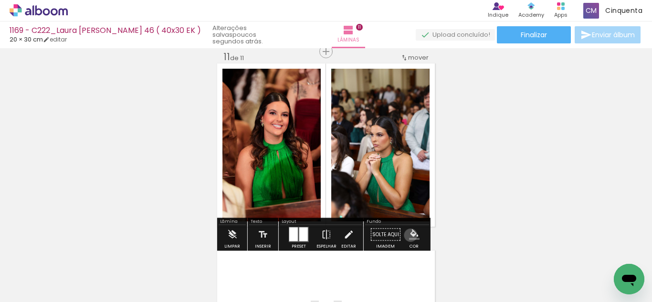
click at [409, 235] on iron-icon "color picker" at bounding box center [414, 235] width 11 height 11
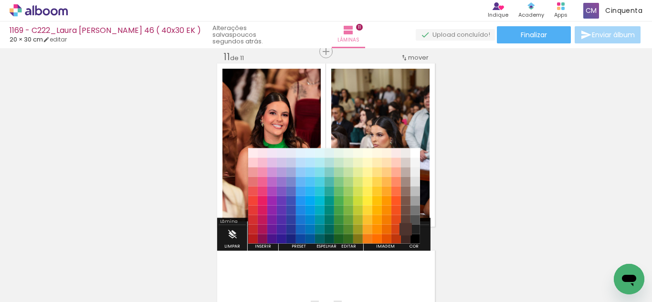
click at [409, 227] on paper-item "#4e342e" at bounding box center [406, 230] width 10 height 10
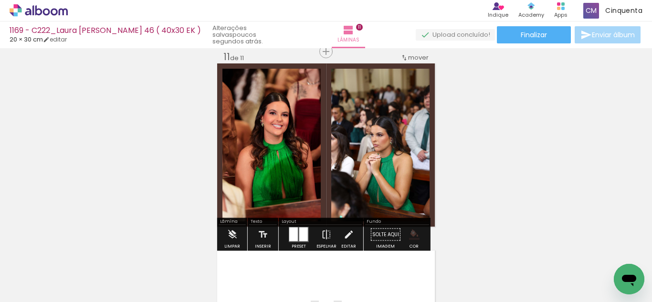
click at [410, 232] on iron-icon "color picker" at bounding box center [414, 235] width 11 height 11
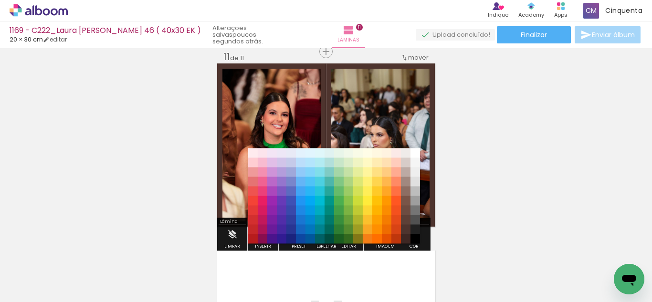
click at [412, 238] on paper-item "#000000" at bounding box center [416, 239] width 10 height 10
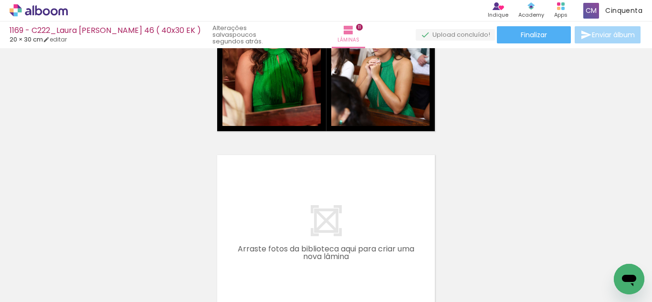
scroll to position [0, 583]
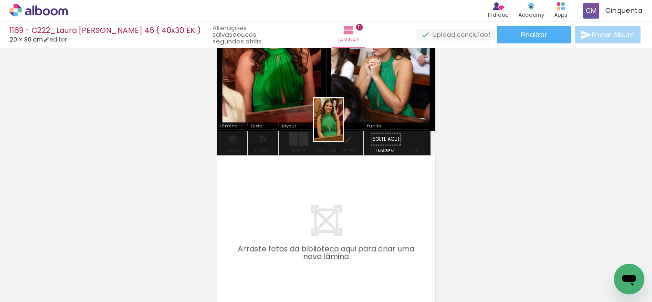
drag, startPoint x: 428, startPoint y: 272, endPoint x: 343, endPoint y: 127, distance: 168.6
click at [343, 127] on quentale-workspace at bounding box center [326, 151] width 652 height 302
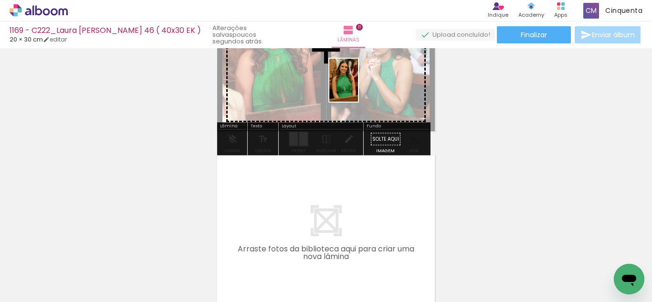
drag, startPoint x: 425, startPoint y: 253, endPoint x: 344, endPoint y: 133, distance: 144.5
click at [357, 87] on quentale-workspace at bounding box center [326, 151] width 652 height 302
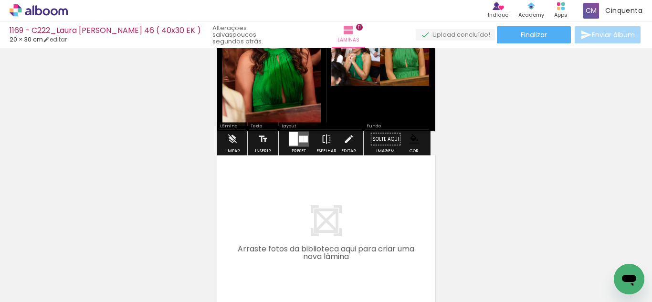
click at [304, 141] on div at bounding box center [306, 139] width 4 height 7
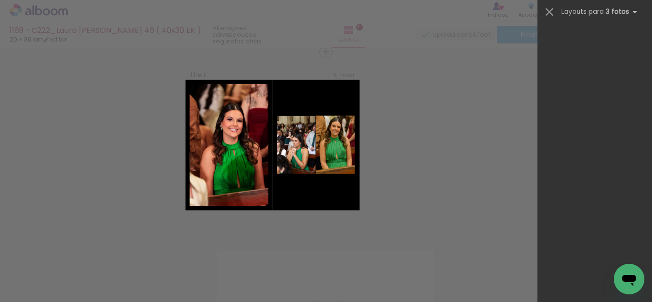
scroll to position [17620, 0]
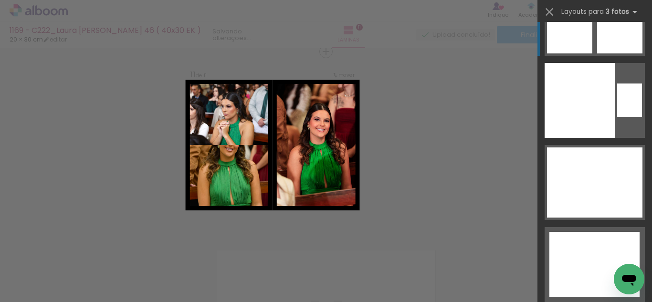
click at [584, 253] on div at bounding box center [594, 264] width 90 height 22
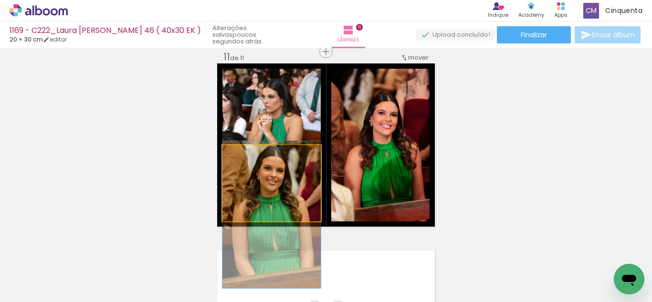
drag, startPoint x: 266, startPoint y: 170, endPoint x: 272, endPoint y: 202, distance: 31.9
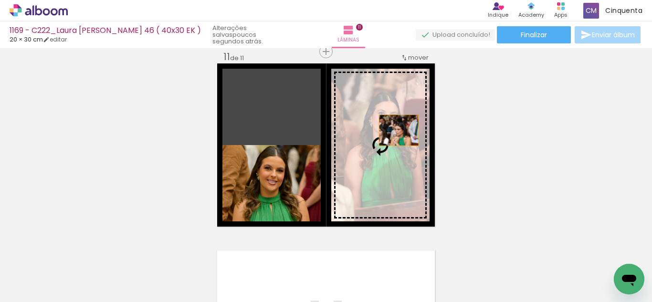
drag, startPoint x: 283, startPoint y: 103, endPoint x: 395, endPoint y: 130, distance: 115.6
click at [0, 0] on slot at bounding box center [0, 0] width 0 height 0
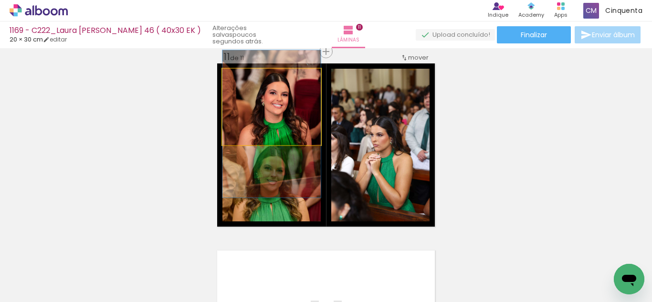
drag, startPoint x: 294, startPoint y: 117, endPoint x: 299, endPoint y: 134, distance: 18.1
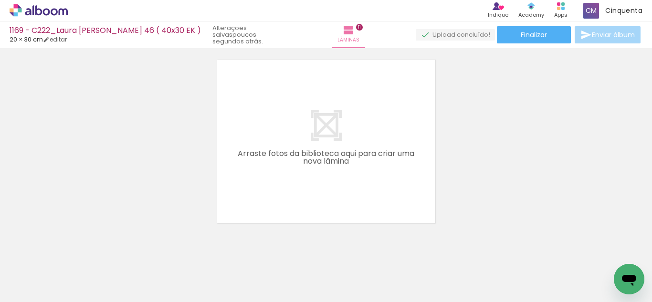
scroll to position [0, 0]
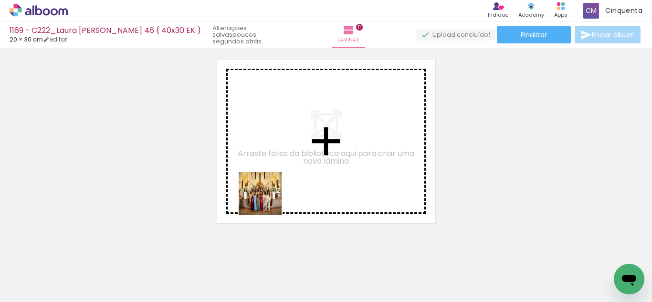
drag, startPoint x: 116, startPoint y: 278, endPoint x: 253, endPoint y: 233, distance: 143.7
click at [280, 190] on quentale-workspace at bounding box center [326, 151] width 652 height 302
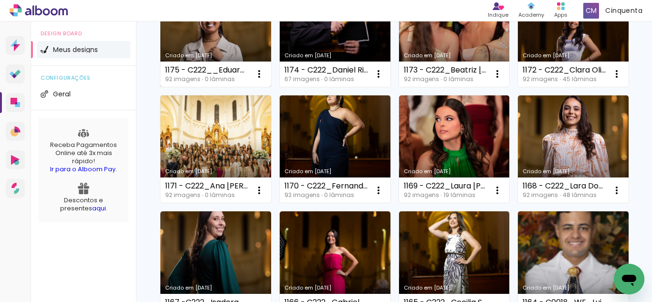
scroll to position [382, 0]
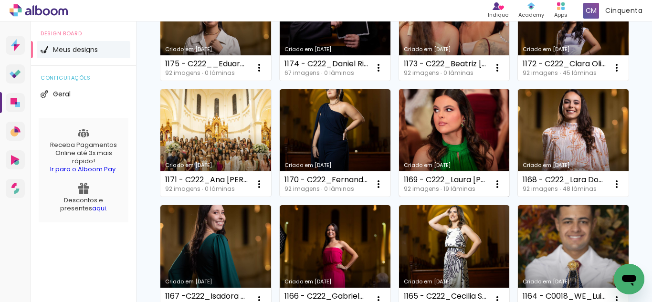
click at [472, 197] on link "Criado em [DATE]" at bounding box center [454, 143] width 111 height 108
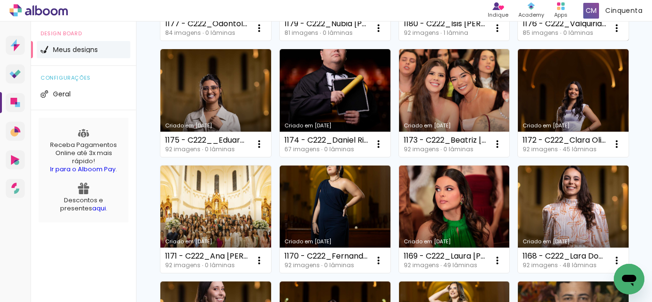
scroll to position [382, 0]
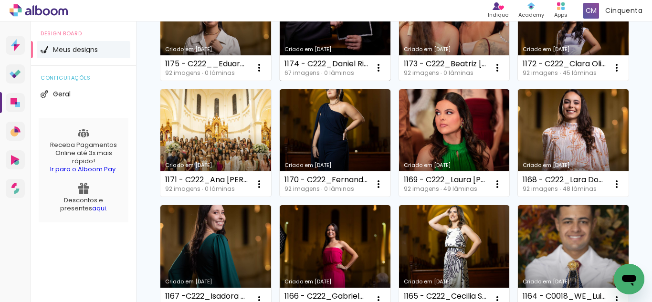
click at [280, 81] on link "Criado em [DATE]" at bounding box center [335, 27] width 111 height 108
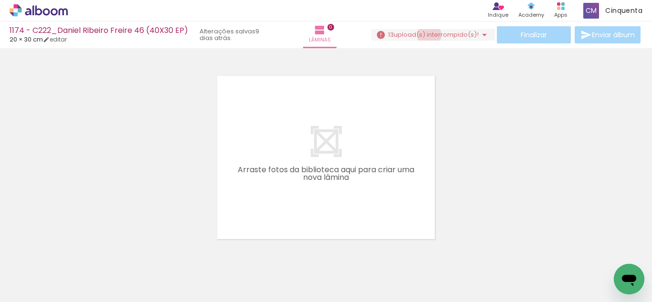
click at [425, 35] on span "upload(s) interrompido(s)!" at bounding box center [436, 34] width 85 height 9
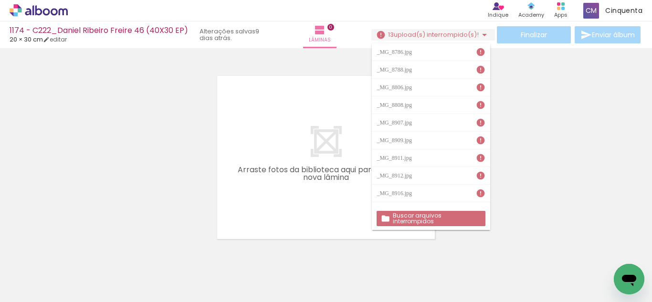
click at [449, 222] on paper-button "Buscar arquivos interrompidos" at bounding box center [431, 218] width 108 height 15
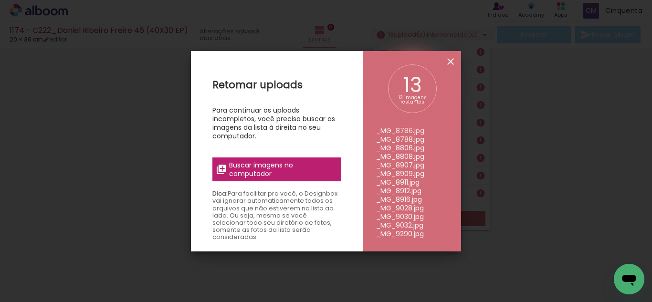
click at [453, 64] on iron-icon at bounding box center [450, 61] width 11 height 11
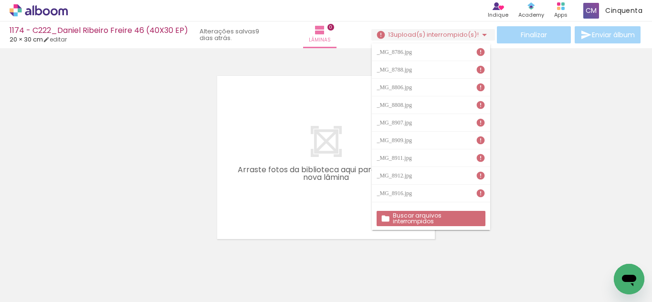
click at [64, 16] on icon at bounding box center [39, 10] width 58 height 12
